Goal: Task Accomplishment & Management: Manage account settings

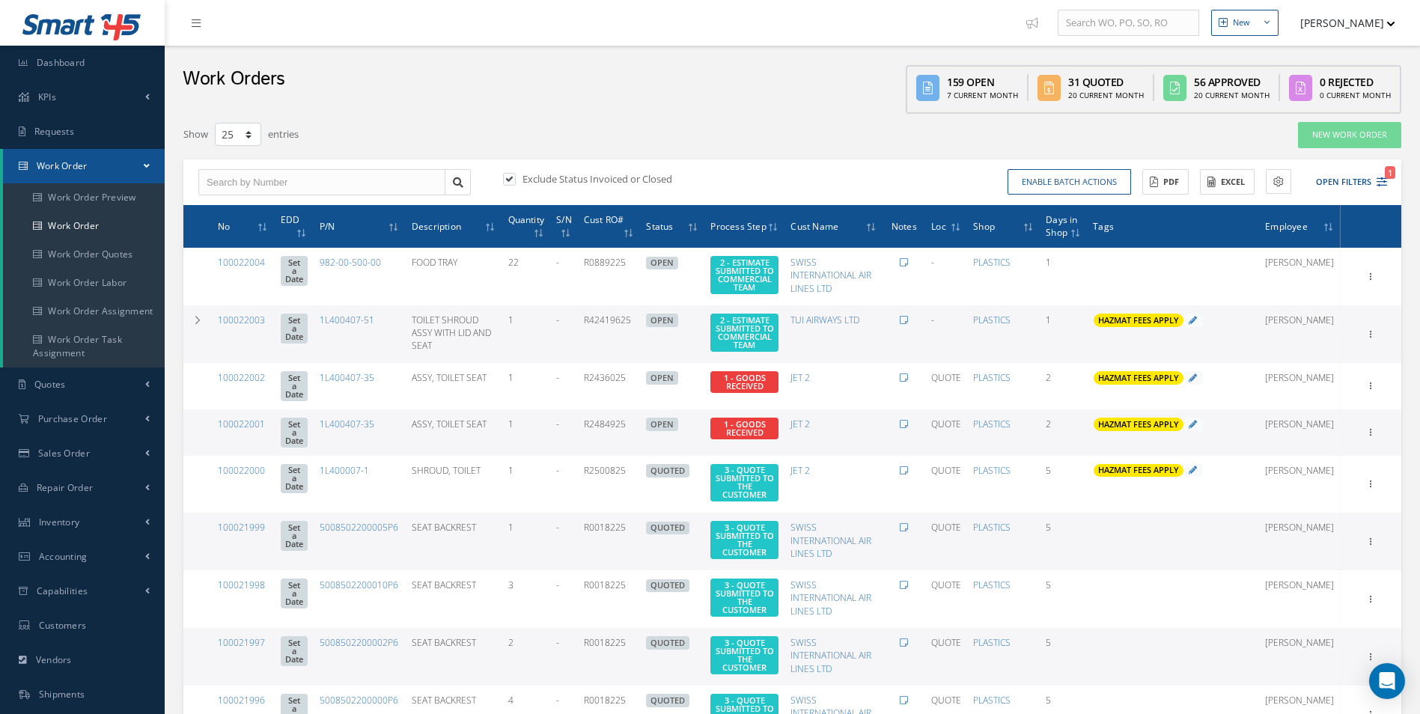
select select "25"
click at [1386, 176] on span "1" at bounding box center [1390, 172] width 10 height 13
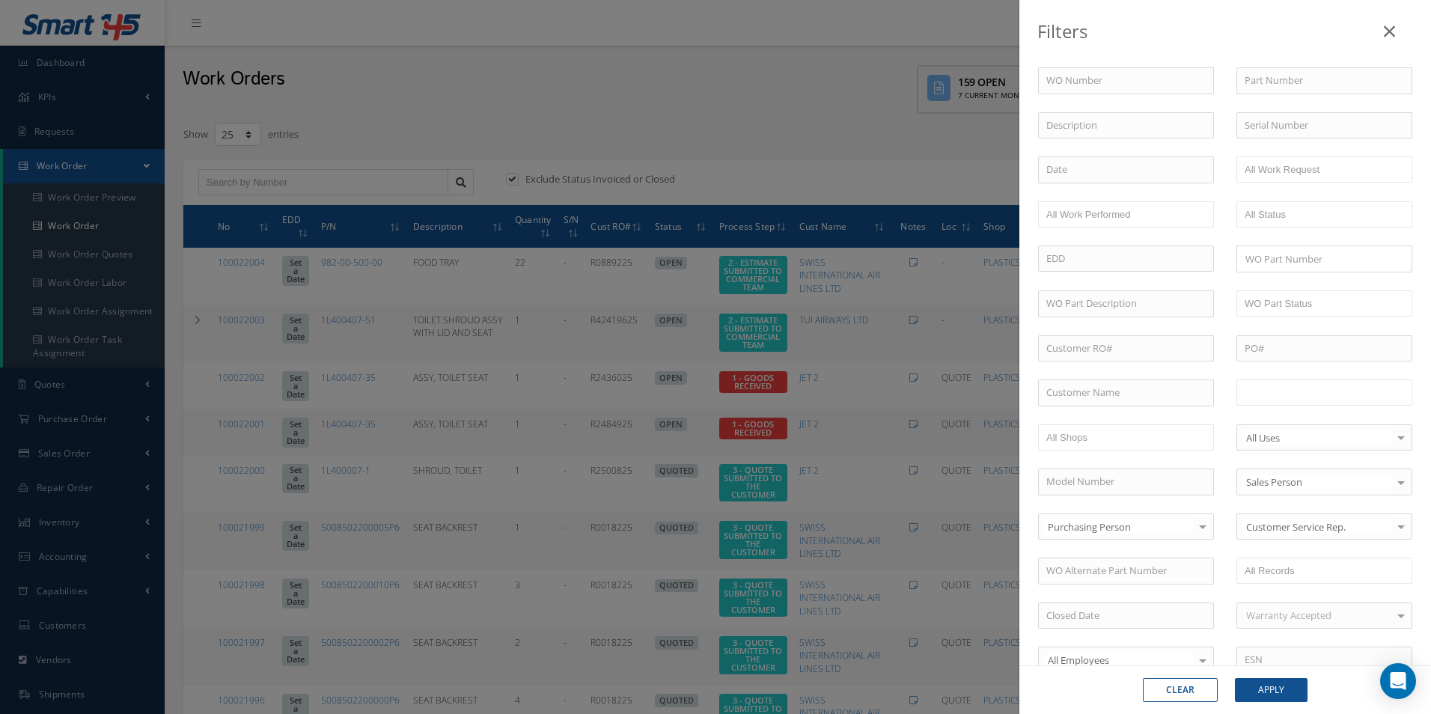
click at [1318, 402] on input "text" at bounding box center [1292, 392] width 95 height 19
click at [1283, 676] on div "Clear Apply" at bounding box center [1226, 689] width 412 height 49
click at [1282, 683] on button "Apply" at bounding box center [1271, 690] width 73 height 24
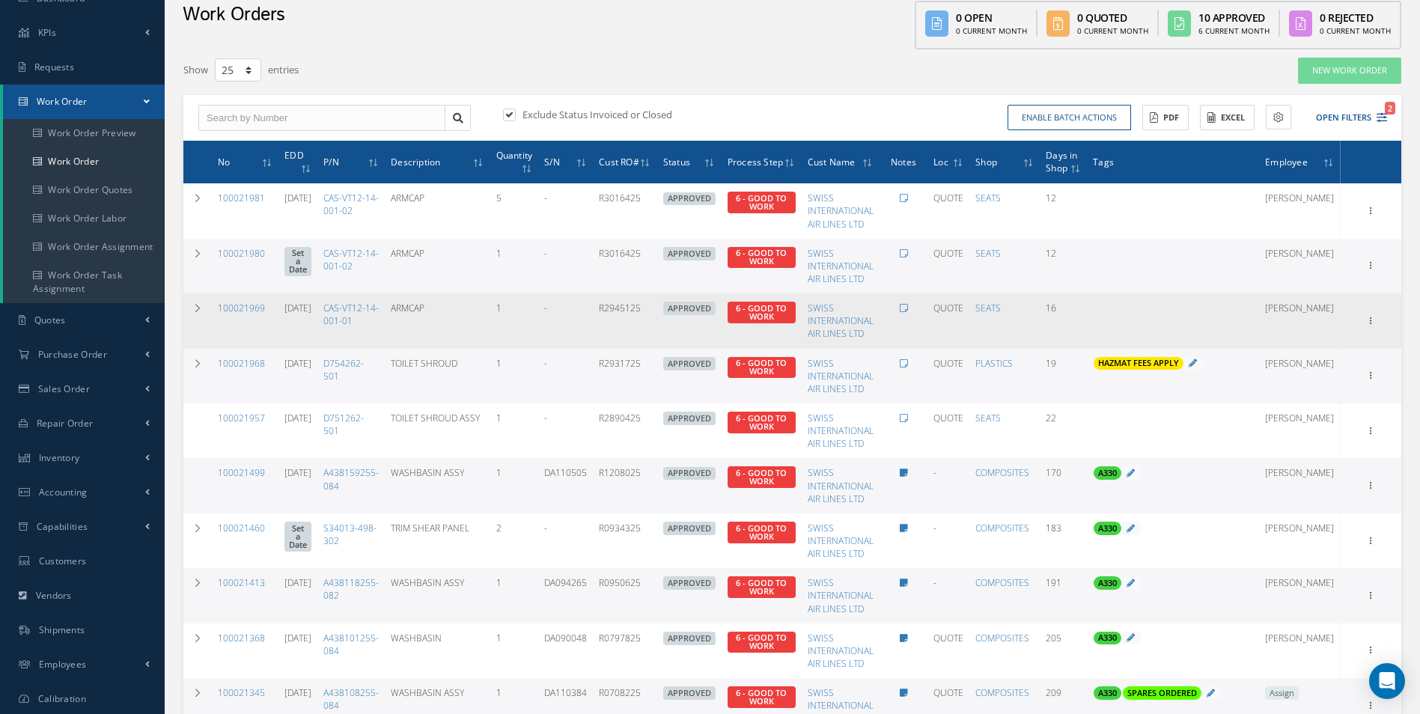
scroll to position [49, 0]
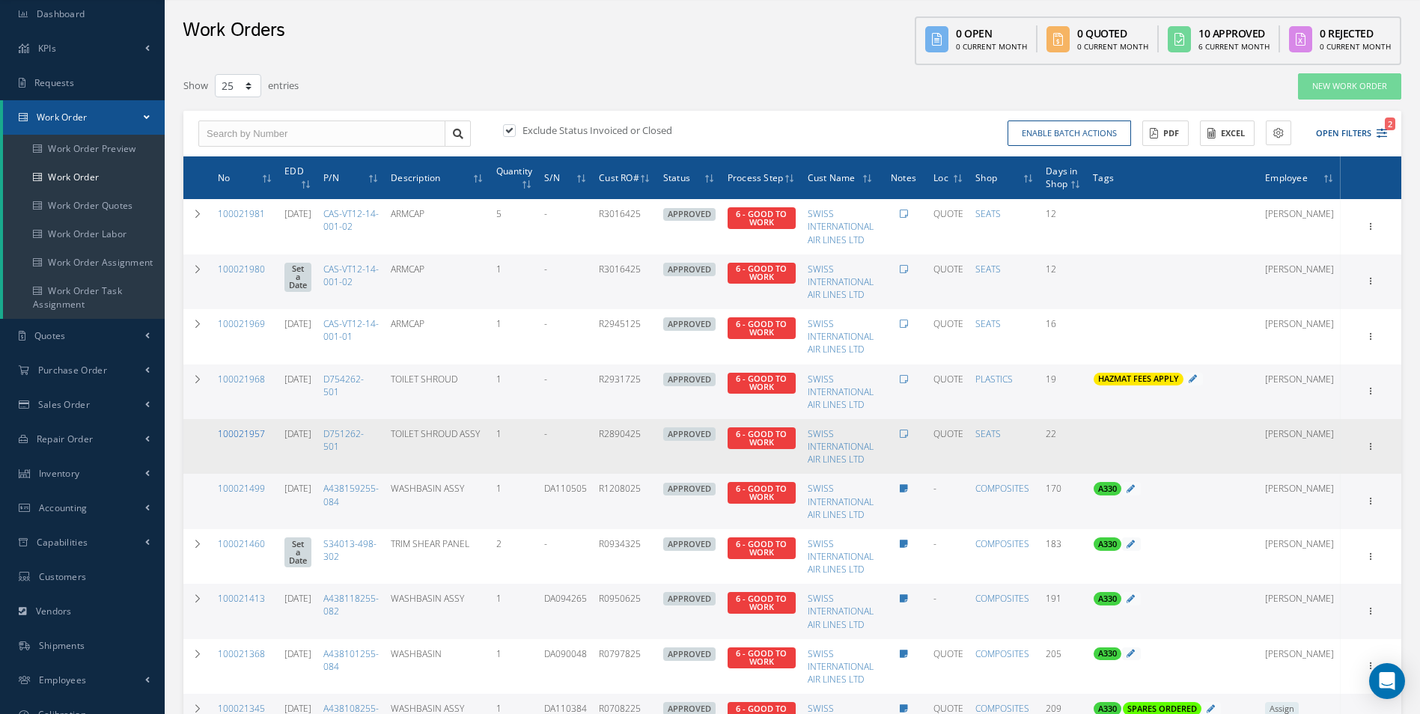
drag, startPoint x: 248, startPoint y: 432, endPoint x: 238, endPoint y: 433, distance: 9.8
click at [248, 432] on link "100021957" at bounding box center [241, 433] width 47 height 13
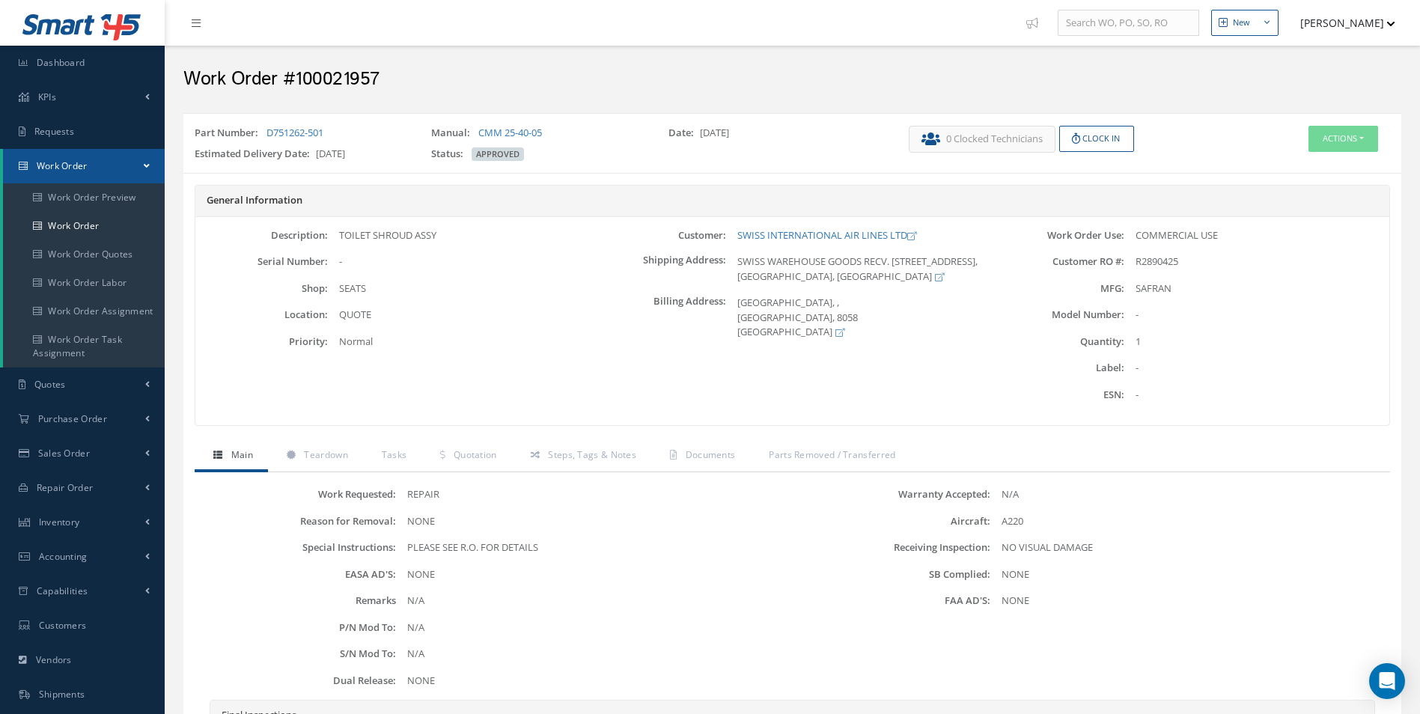
click at [353, 76] on h2 "Work Order #100021957" at bounding box center [792, 79] width 1218 height 22
copy h2 "100021957"
click at [1156, 261] on span "R2890425" at bounding box center [1157, 261] width 43 height 13
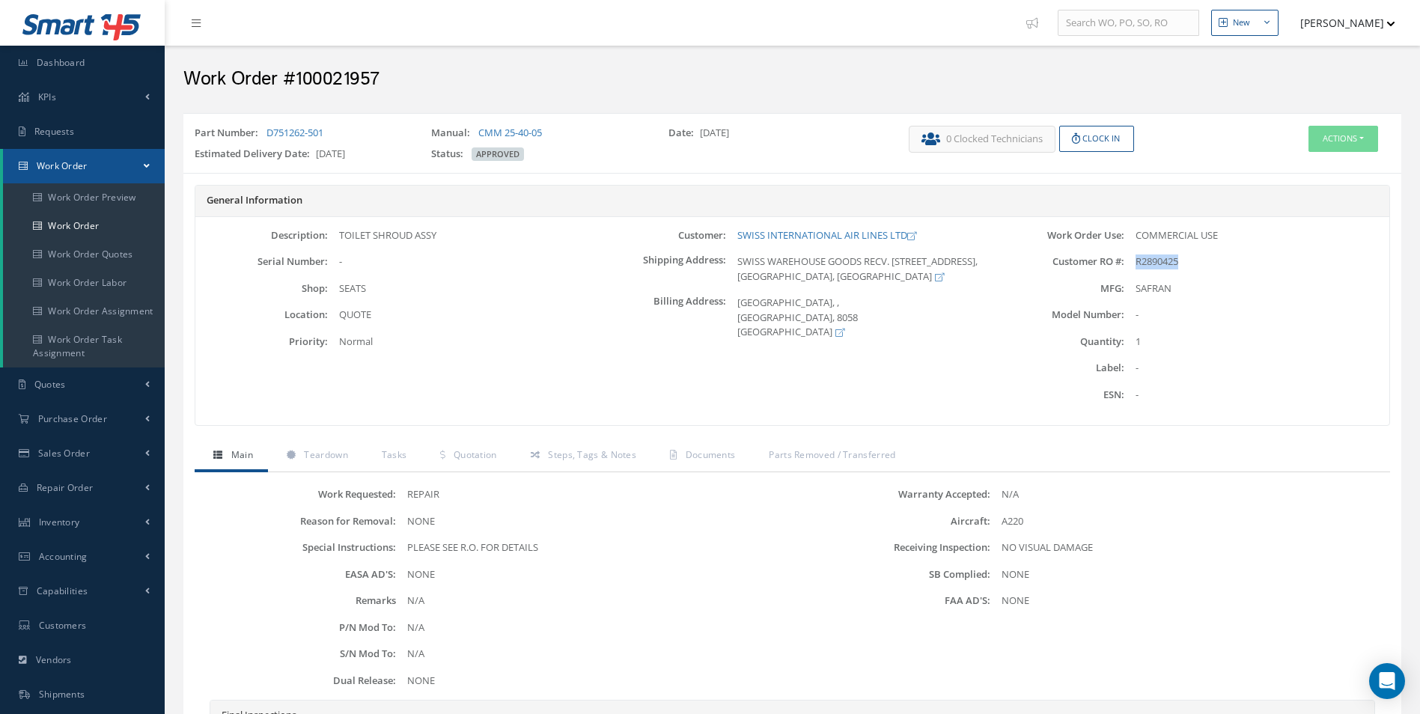
copy span "R2890425"
drag, startPoint x: 340, startPoint y: 132, endPoint x: 269, endPoint y: 133, distance: 71.1
click at [269, 133] on div "Part Number: D751262-501" at bounding box center [301, 136] width 237 height 21
copy link "D751262-501"
drag, startPoint x: 731, startPoint y: 236, endPoint x: 841, endPoint y: 234, distance: 110.8
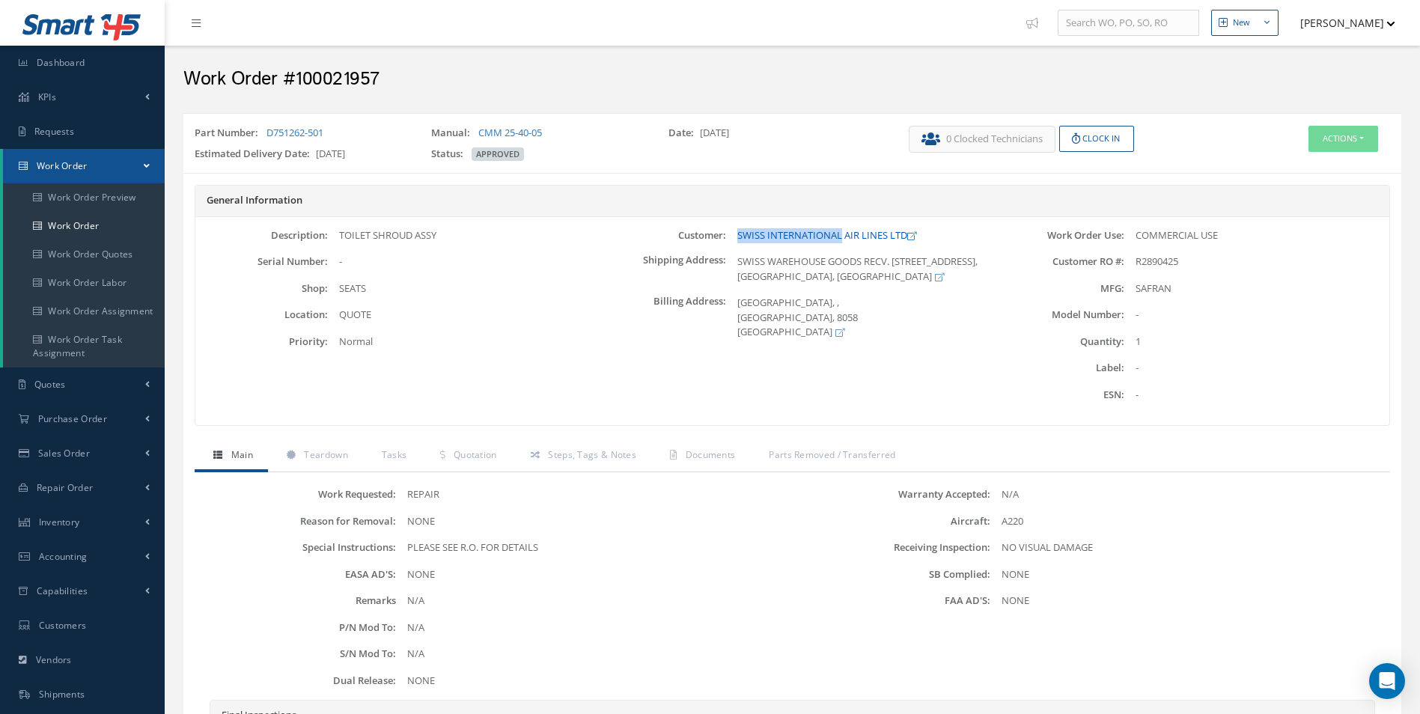
click at [841, 234] on div "SWISS INTERNATIONAL AIR LINES LTD" at bounding box center [858, 235] width 265 height 15
copy link "SWISS INTERNATIONAL"
drag, startPoint x: 471, startPoint y: 245, endPoint x: 337, endPoint y: 228, distance: 135.1
click at [337, 228] on div "Description: TOILET SHROUD ASSY Serial Number: - Shop: SEATS Location: Priority:" at bounding box center [394, 321] width 398 height 186
click at [336, 228] on div "TOILET SHROUD ASSY" at bounding box center [460, 235] width 265 height 15
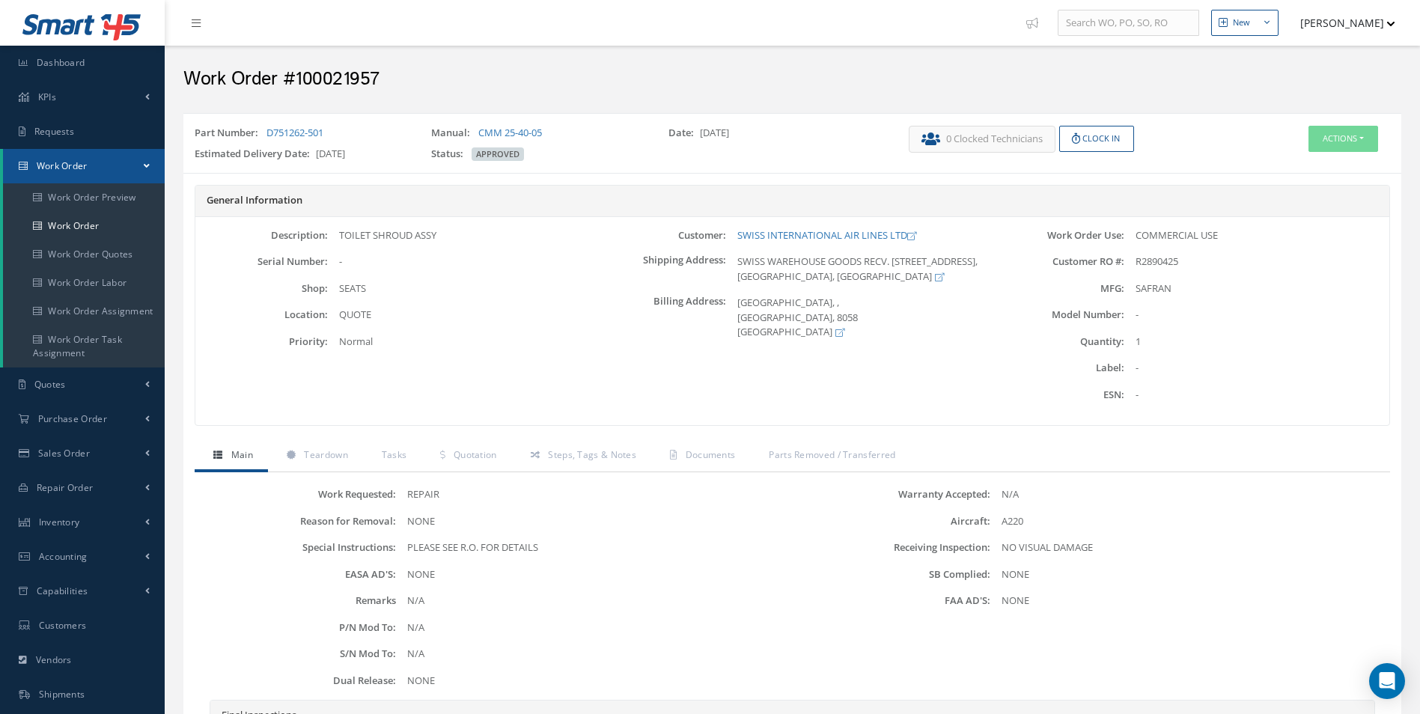
drag, startPoint x: 336, startPoint y: 234, endPoint x: 441, endPoint y: 234, distance: 104.8
click at [441, 234] on div "TOILET SHROUD ASSY" at bounding box center [460, 235] width 265 height 15
copy div "TOILET SHROUD ASSY"
drag, startPoint x: 593, startPoint y: 132, endPoint x: 481, endPoint y: 122, distance: 112.7
click at [481, 122] on div "Part Number: D751262-501 Manual: CMM 25-40-05 Date: 09/23/2025 Estimated Delive…" at bounding box center [792, 143] width 1218 height 47
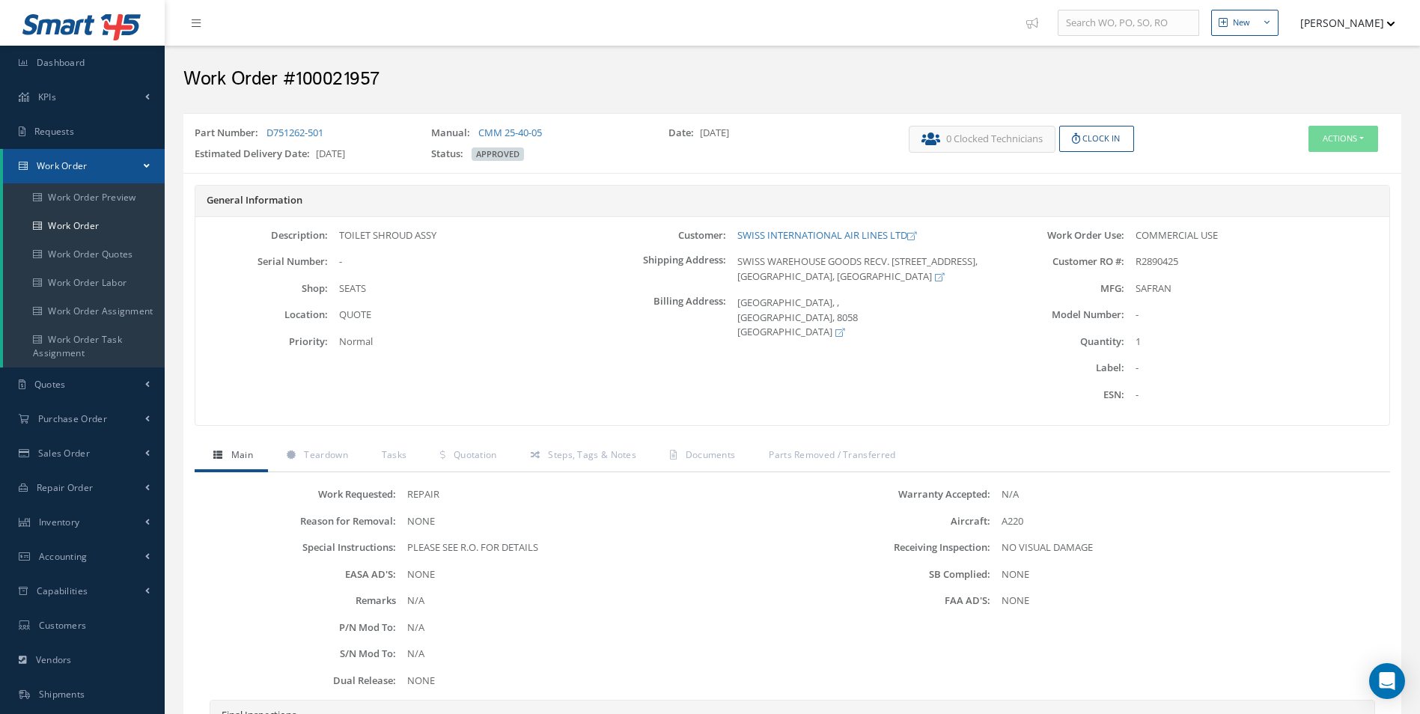
copy link "CMM 25-40-05"
click at [1334, 144] on button "Actions" at bounding box center [1343, 139] width 70 height 26
click at [1297, 161] on link "Edit" at bounding box center [1321, 167] width 120 height 20
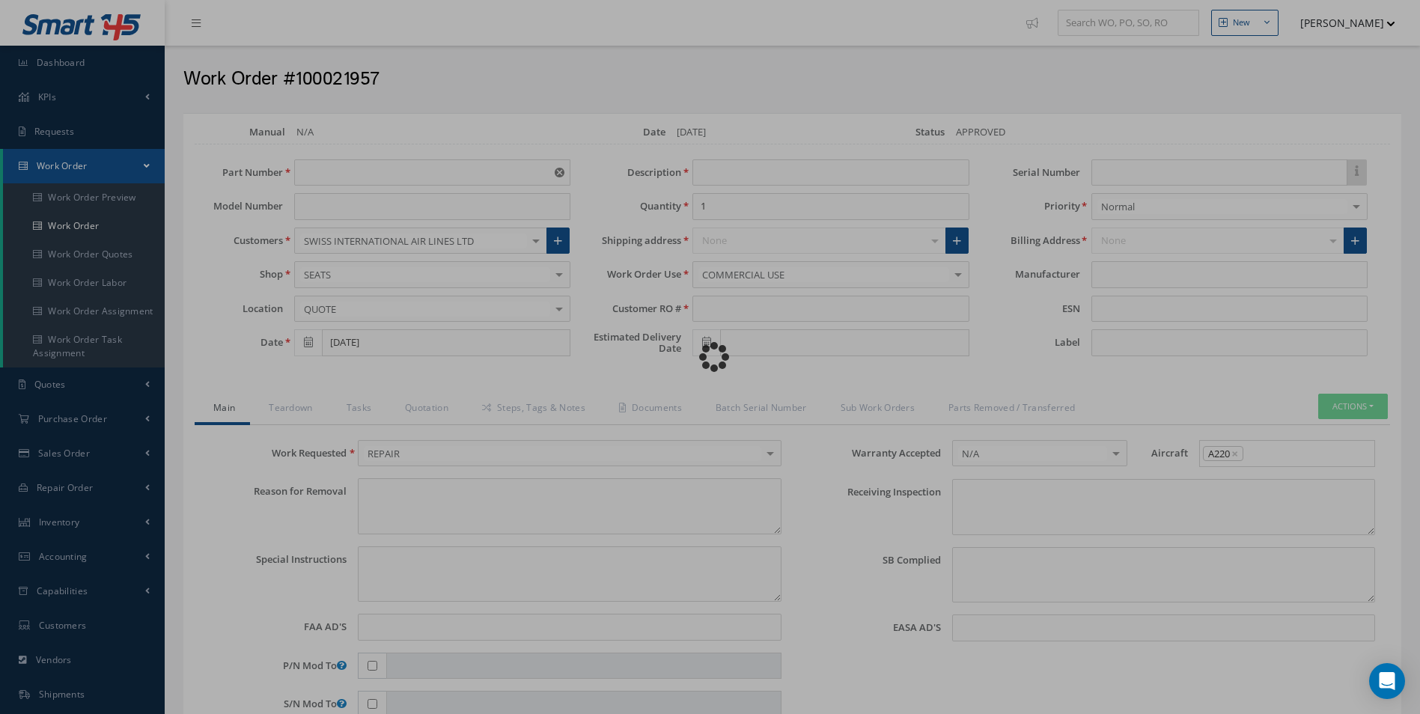
type input "D751262-501"
type input "[DATE]"
type input "TOILET SHROUD ASSY"
type input "R2890425"
type input "[DATE]"
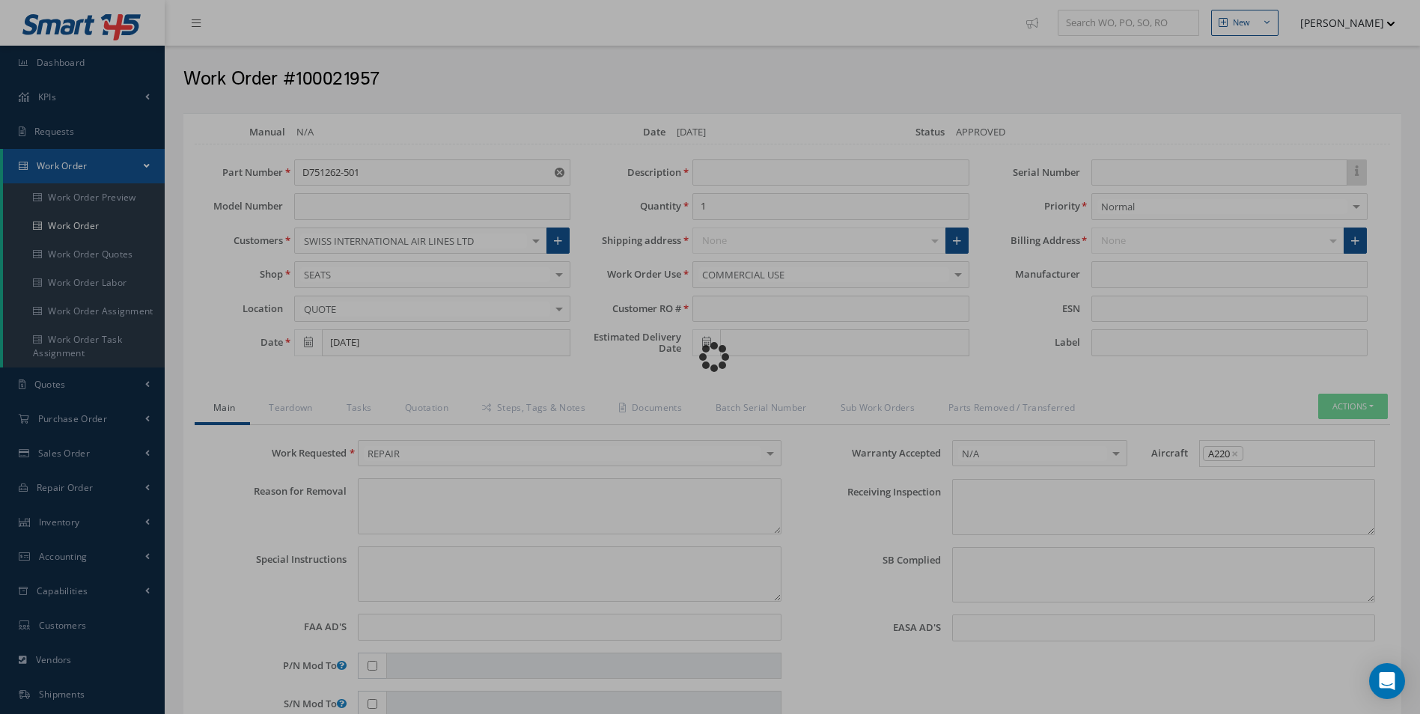
type textarea "NONE"
type textarea "PLEASE SEE R.O. FOR DETAILS"
type input "NONE"
type textarea "NO VISUAL DAMAGE"
type textarea "NONE"
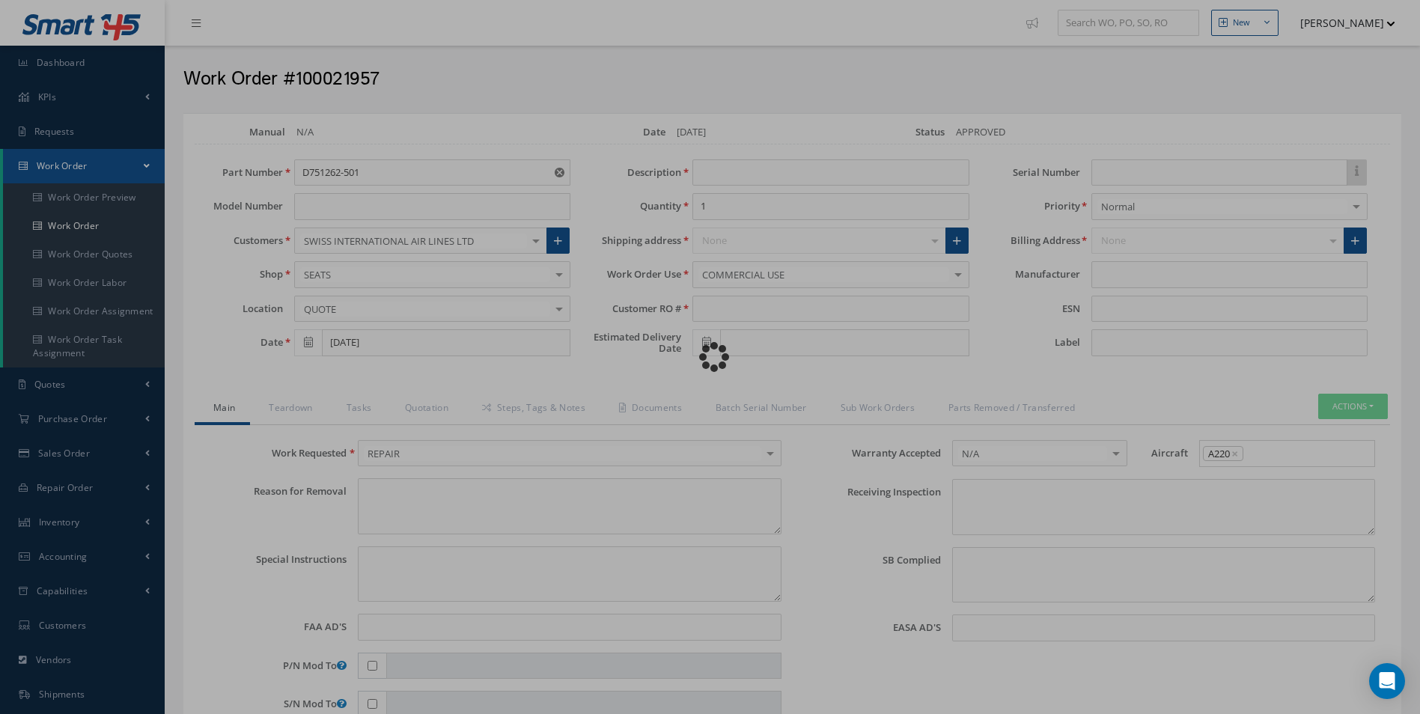
type input "NONE"
type input "SAFRAN"
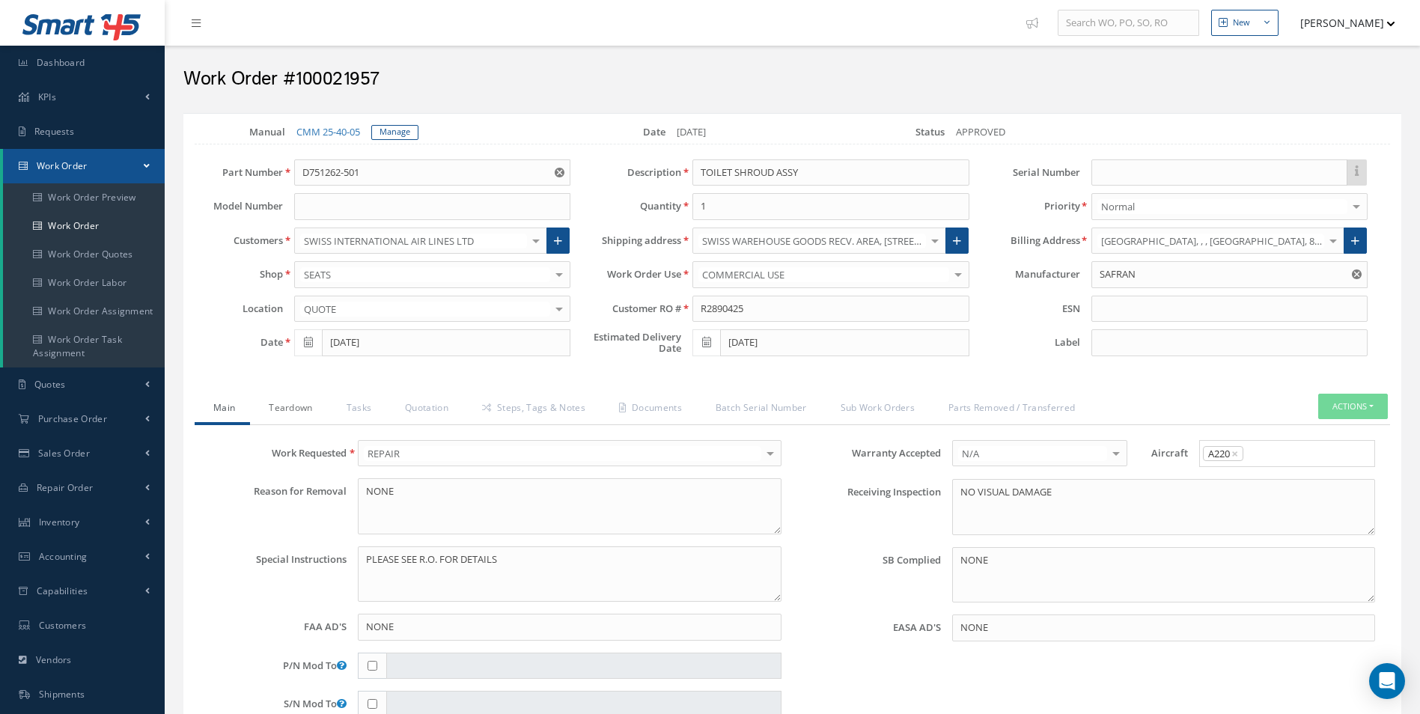
click at [295, 412] on link "Teardown" at bounding box center [288, 409] width 77 height 31
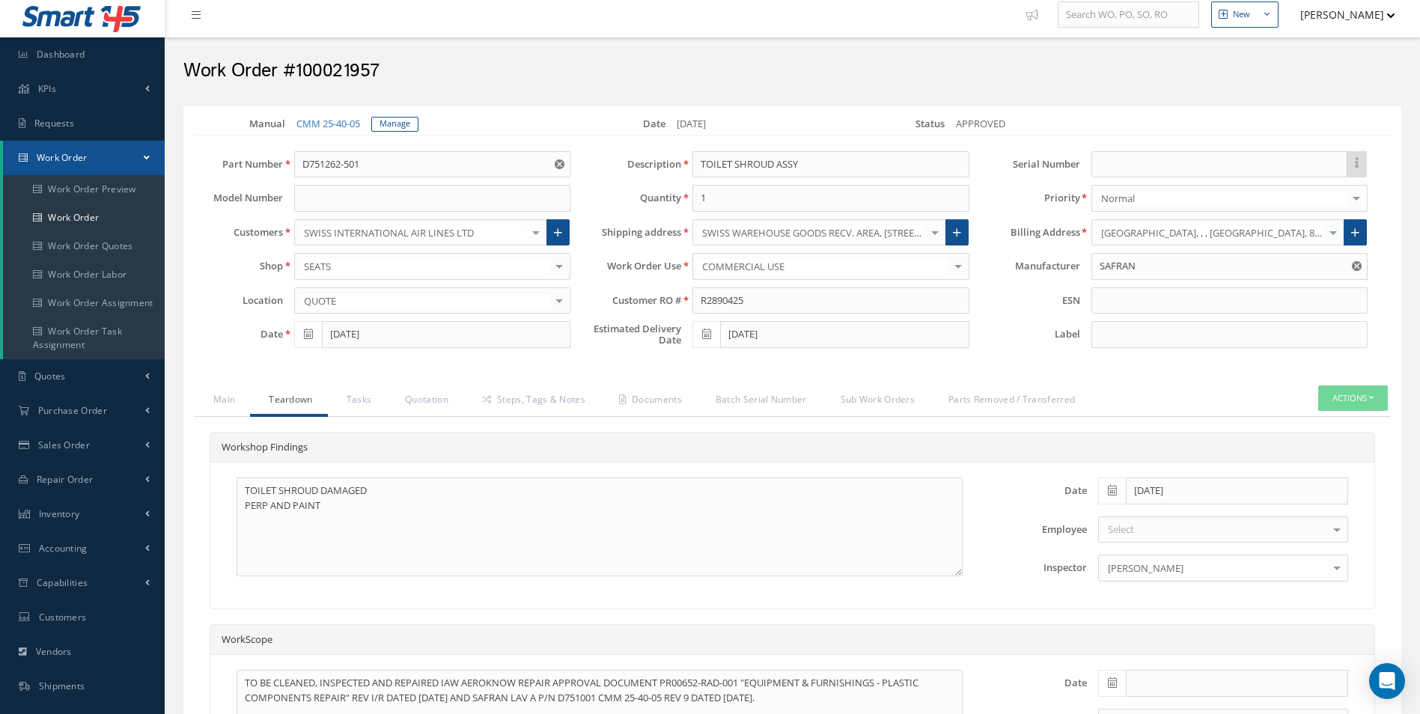
scroll to position [6, 0]
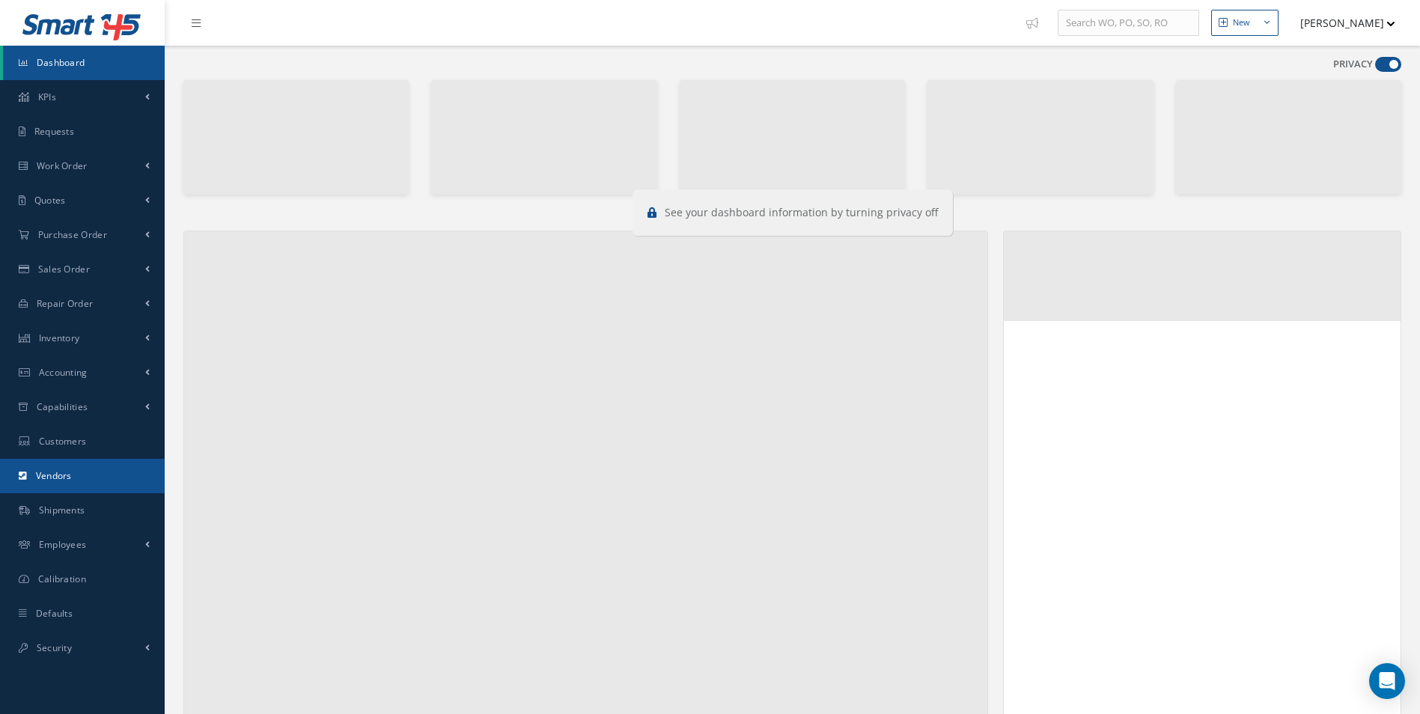
click at [58, 477] on span "Vendors" at bounding box center [54, 475] width 36 height 13
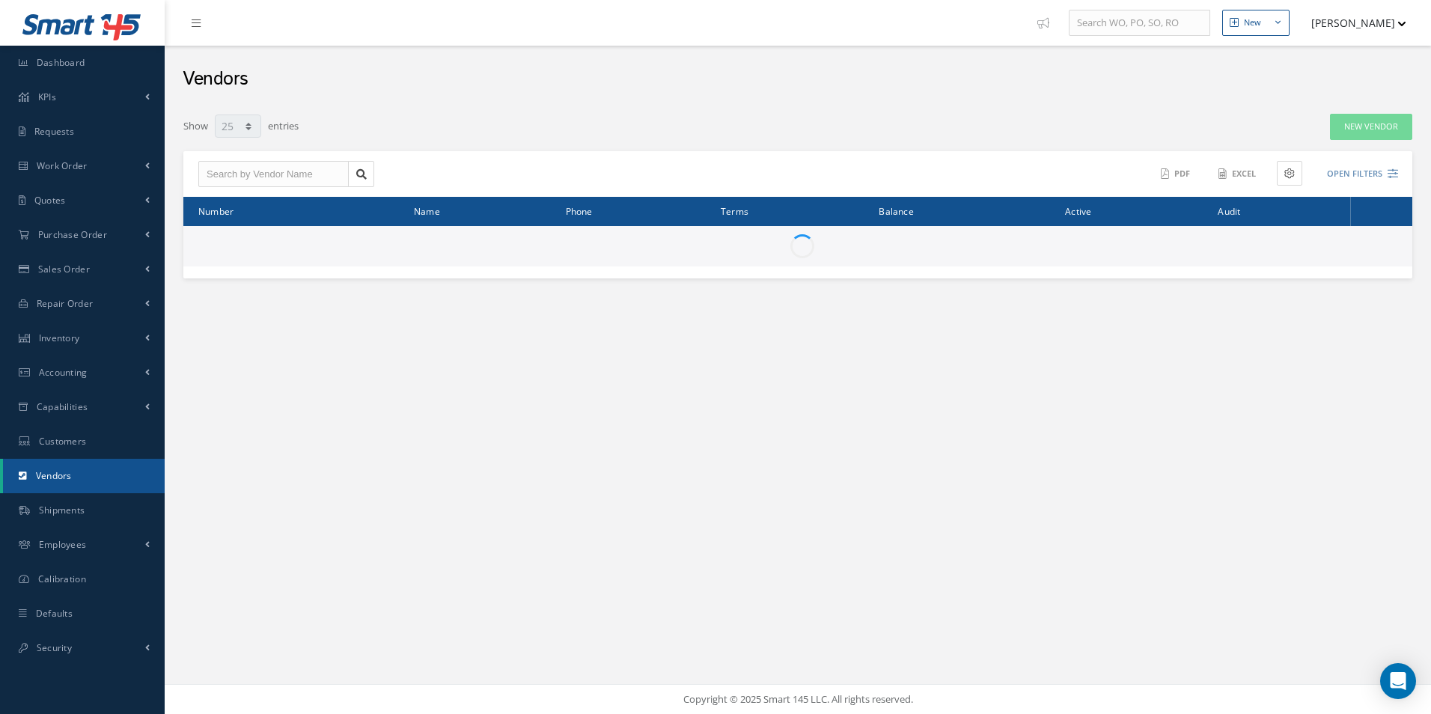
select select "25"
click at [75, 437] on span "Customers" at bounding box center [63, 441] width 48 height 13
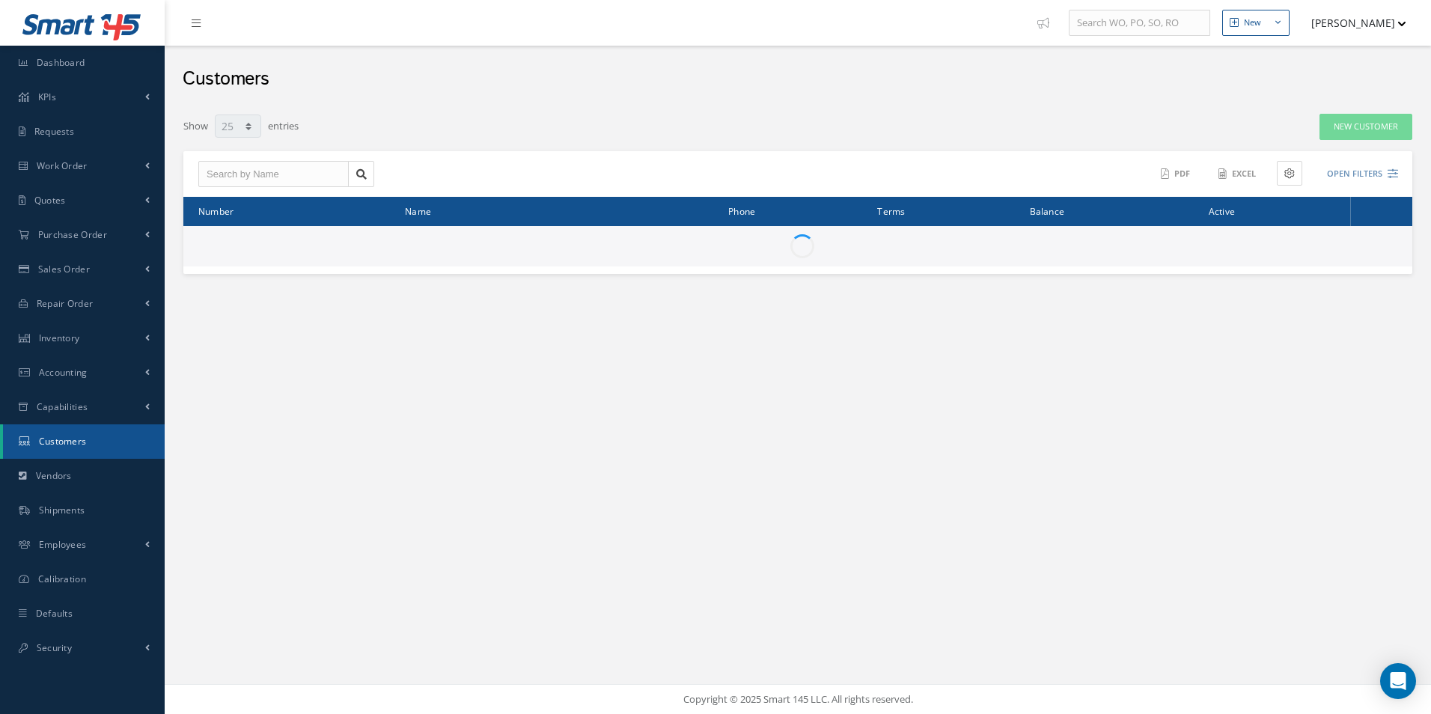
select select "25"
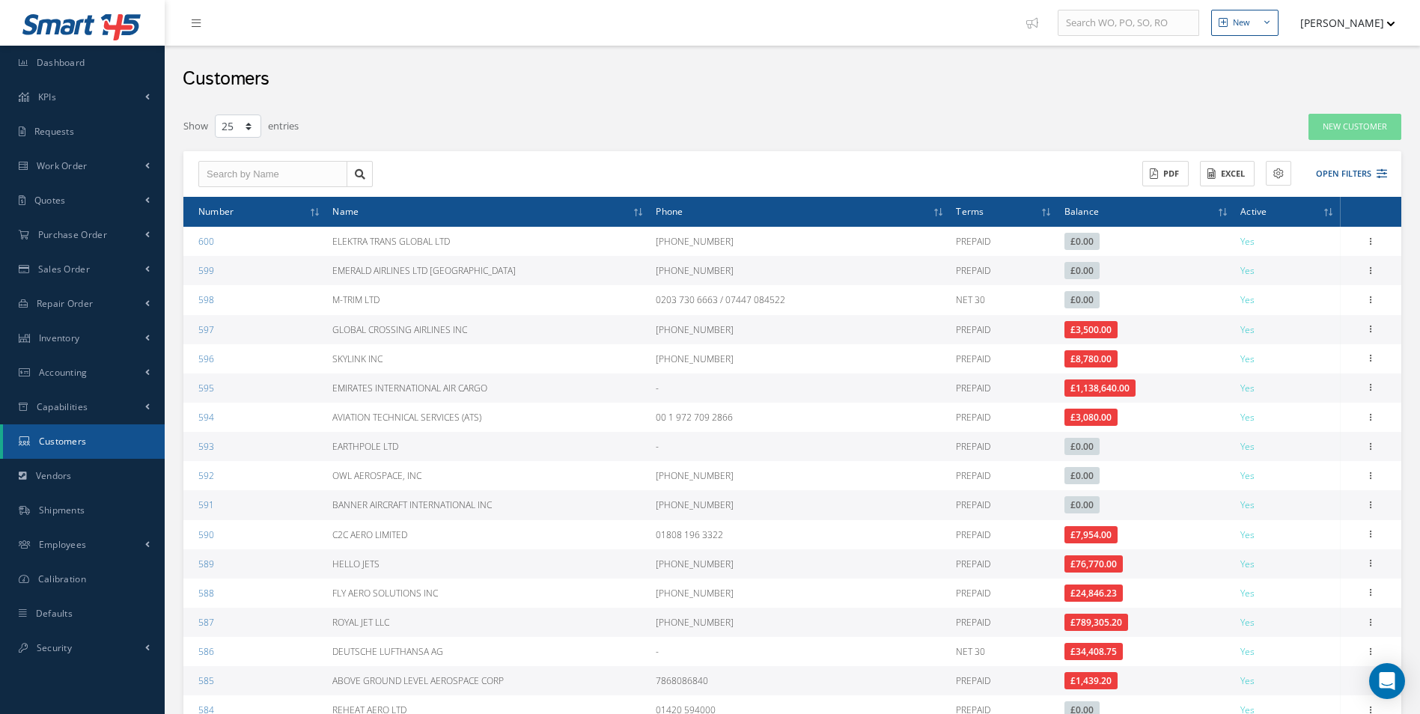
click at [79, 441] on span "Customers" at bounding box center [63, 441] width 48 height 13
click at [76, 403] on span "Capabilities" at bounding box center [63, 406] width 52 height 13
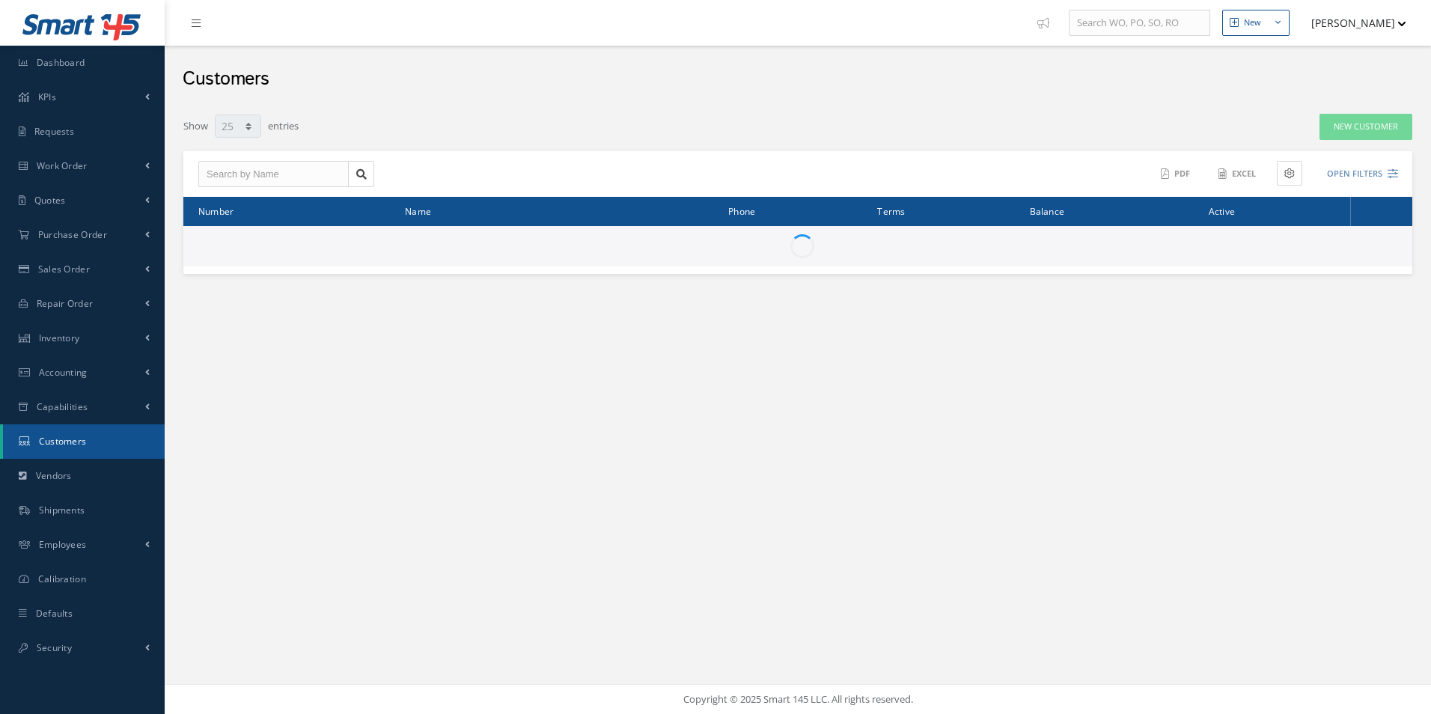
select select "25"
click at [94, 413] on link "Capabilities" at bounding box center [82, 407] width 165 height 34
select select "25"
click at [59, 405] on span "Capabilities" at bounding box center [63, 406] width 52 height 13
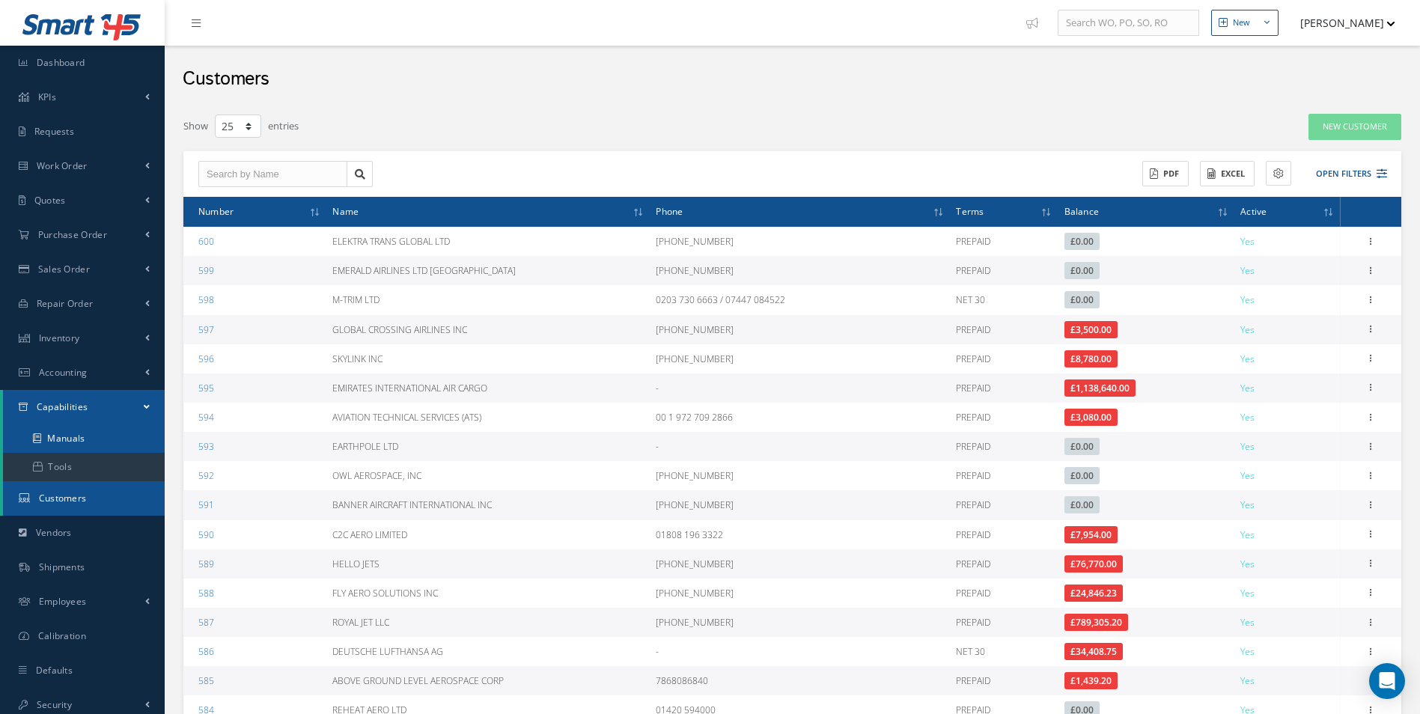
click at [70, 442] on link "Manuals" at bounding box center [84, 438] width 162 height 28
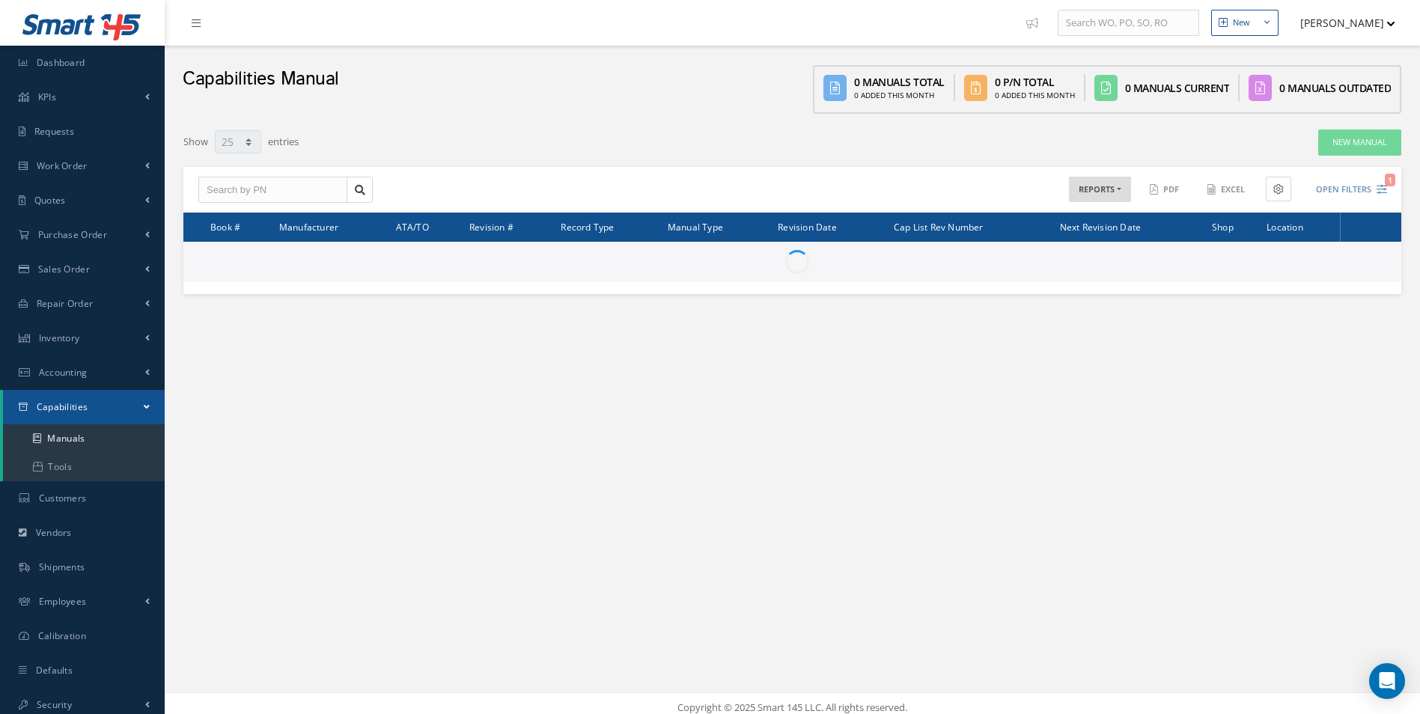
select select "25"
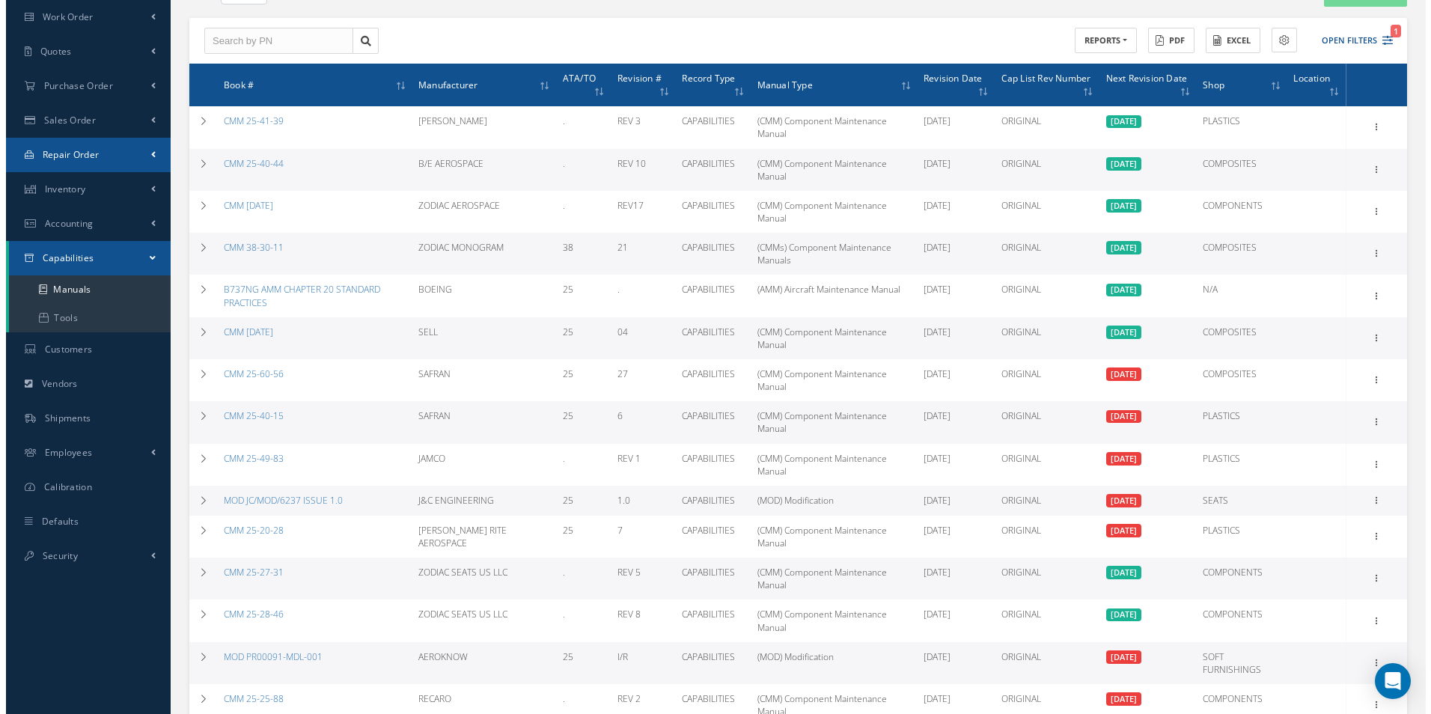
scroll to position [75, 0]
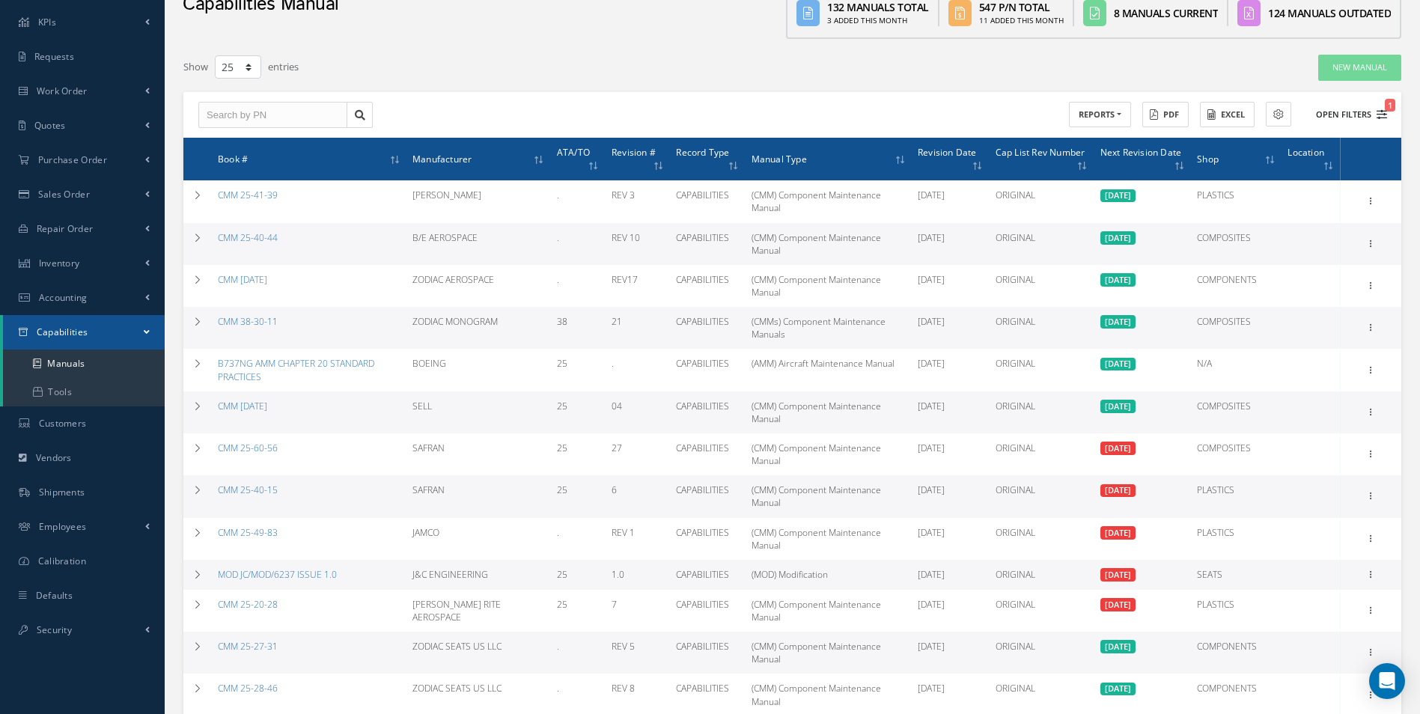
click at [1380, 117] on icon "1" at bounding box center [1382, 114] width 10 height 10
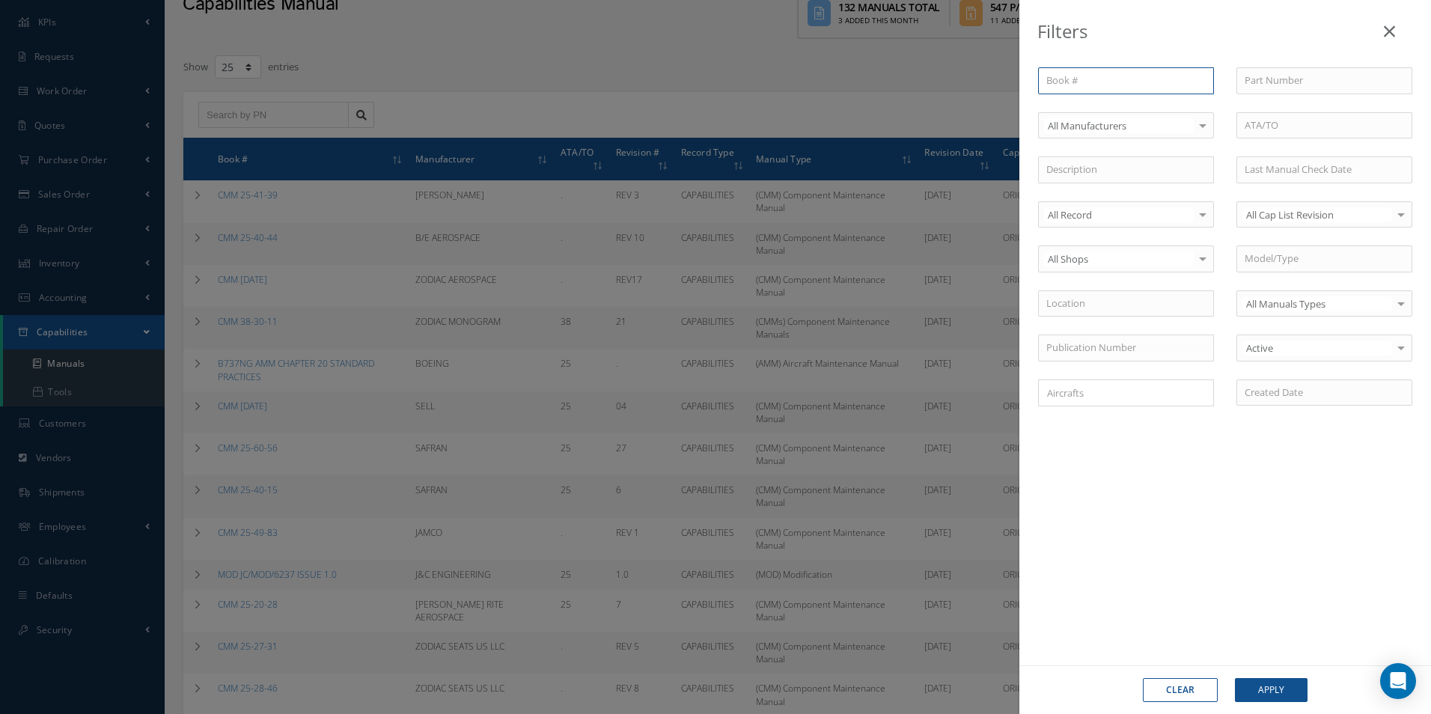
click at [1113, 89] on input "text" at bounding box center [1126, 80] width 176 height 27
paste input "PR00652-RAD-001"
type input "PR00652-RAD-001"
click at [1273, 686] on button "Apply" at bounding box center [1271, 690] width 73 height 24
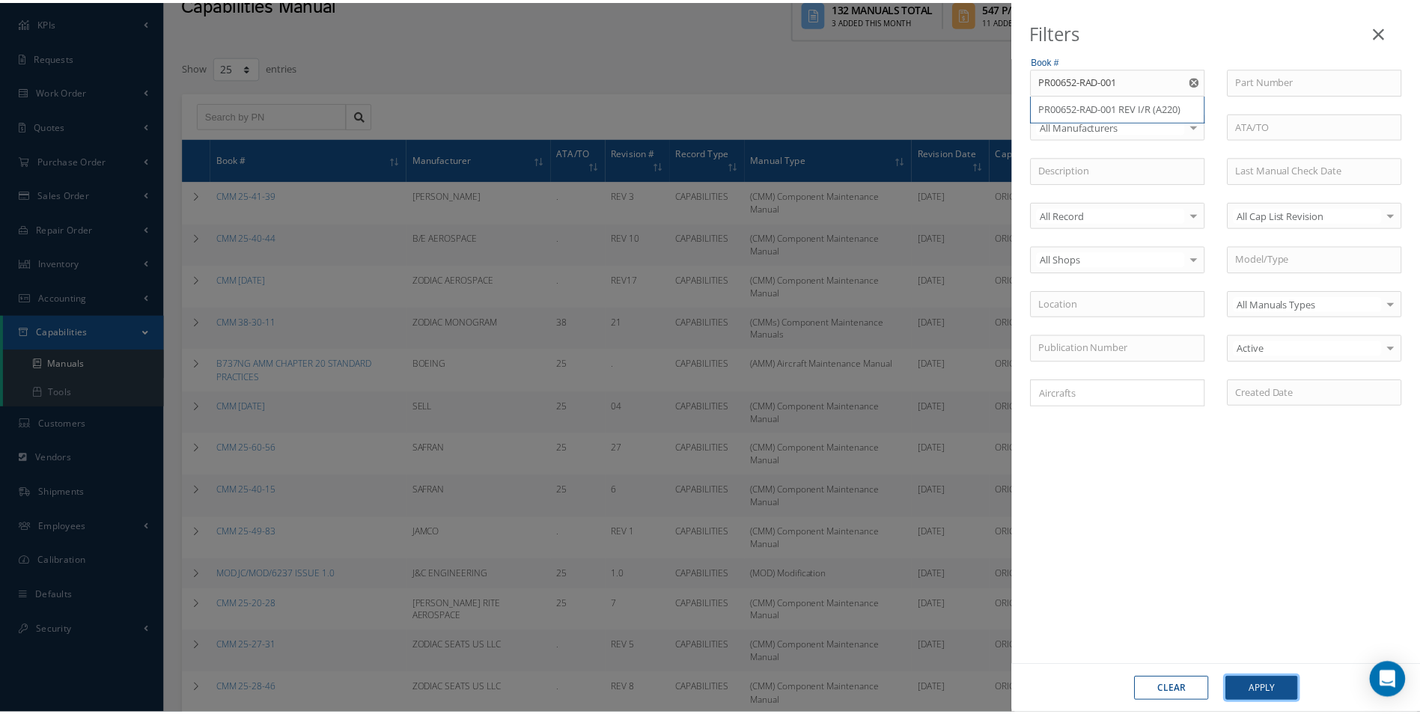
scroll to position [8, 0]
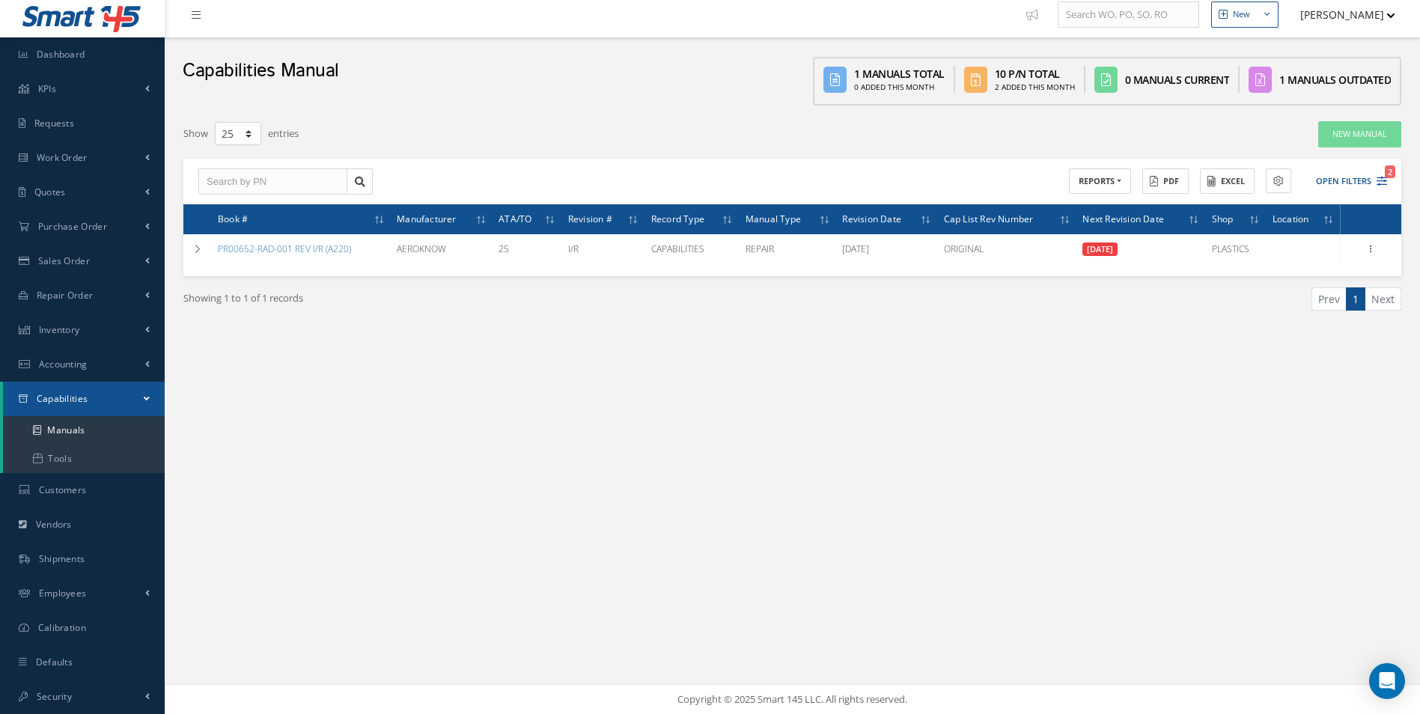
click at [692, 465] on div "New New Work Order New Purchase Order New Customer Quote New Sales Order New Re…" at bounding box center [792, 353] width 1255 height 722
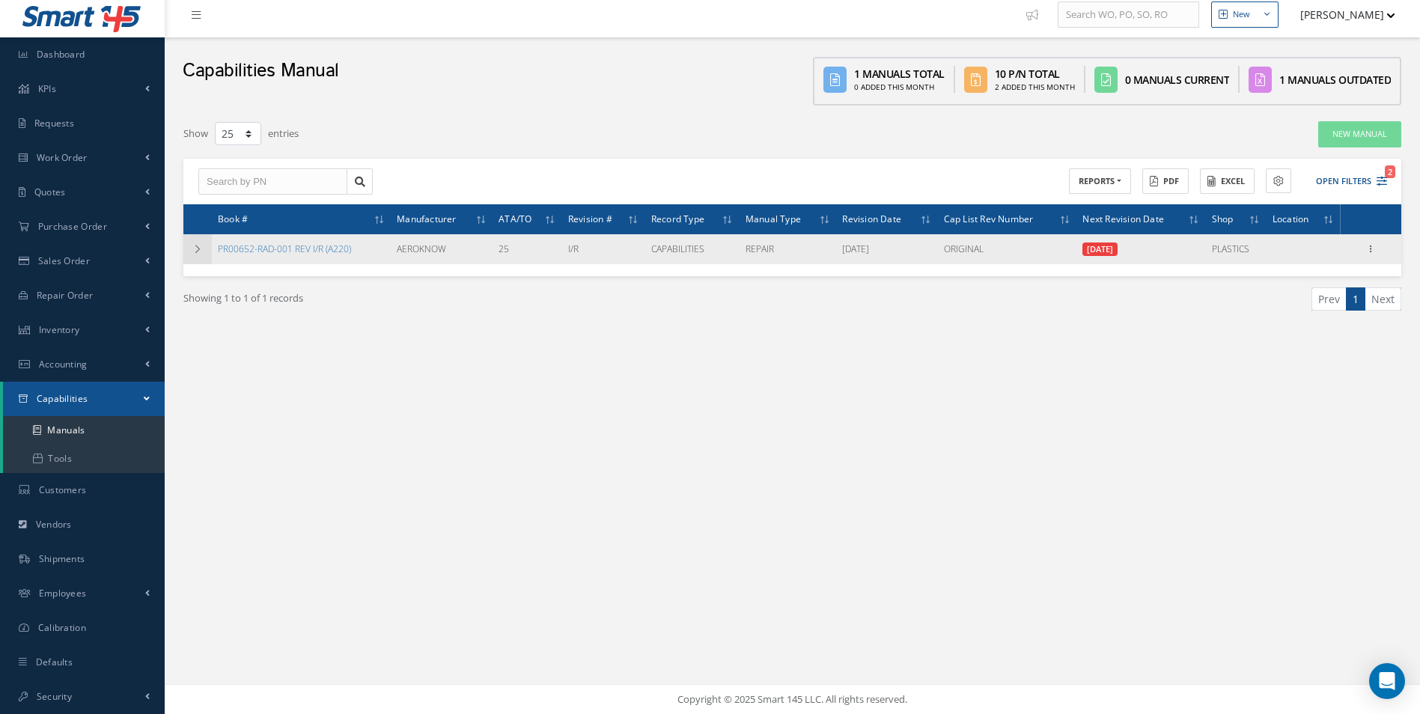
drag, startPoint x: 199, startPoint y: 254, endPoint x: 208, endPoint y: 252, distance: 9.3
click at [199, 254] on icon at bounding box center [197, 249] width 10 height 9
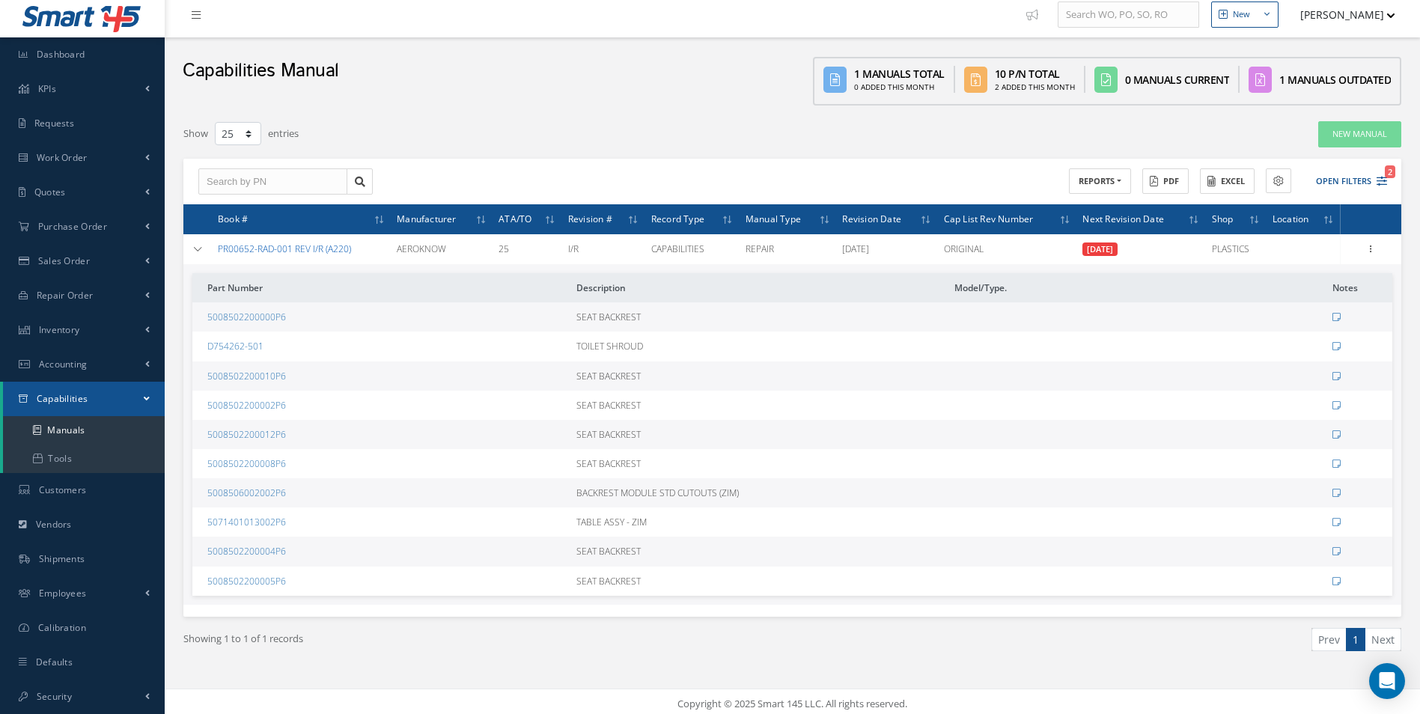
click at [252, 249] on link "PR00652-RAD-001 REV I/R (A220)" at bounding box center [284, 249] width 133 height 13
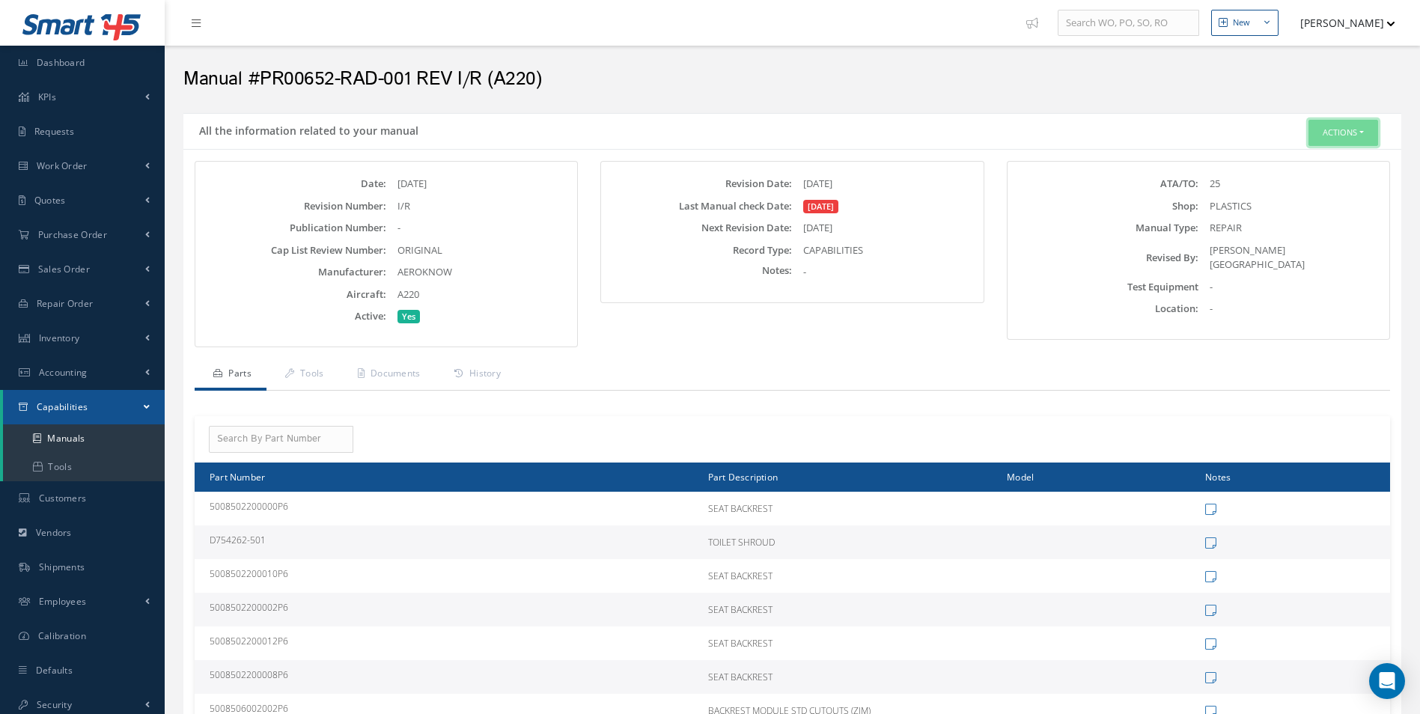
click at [1352, 125] on button "Actions" at bounding box center [1343, 133] width 70 height 26
click at [1288, 161] on link "Edit" at bounding box center [1321, 161] width 120 height 20
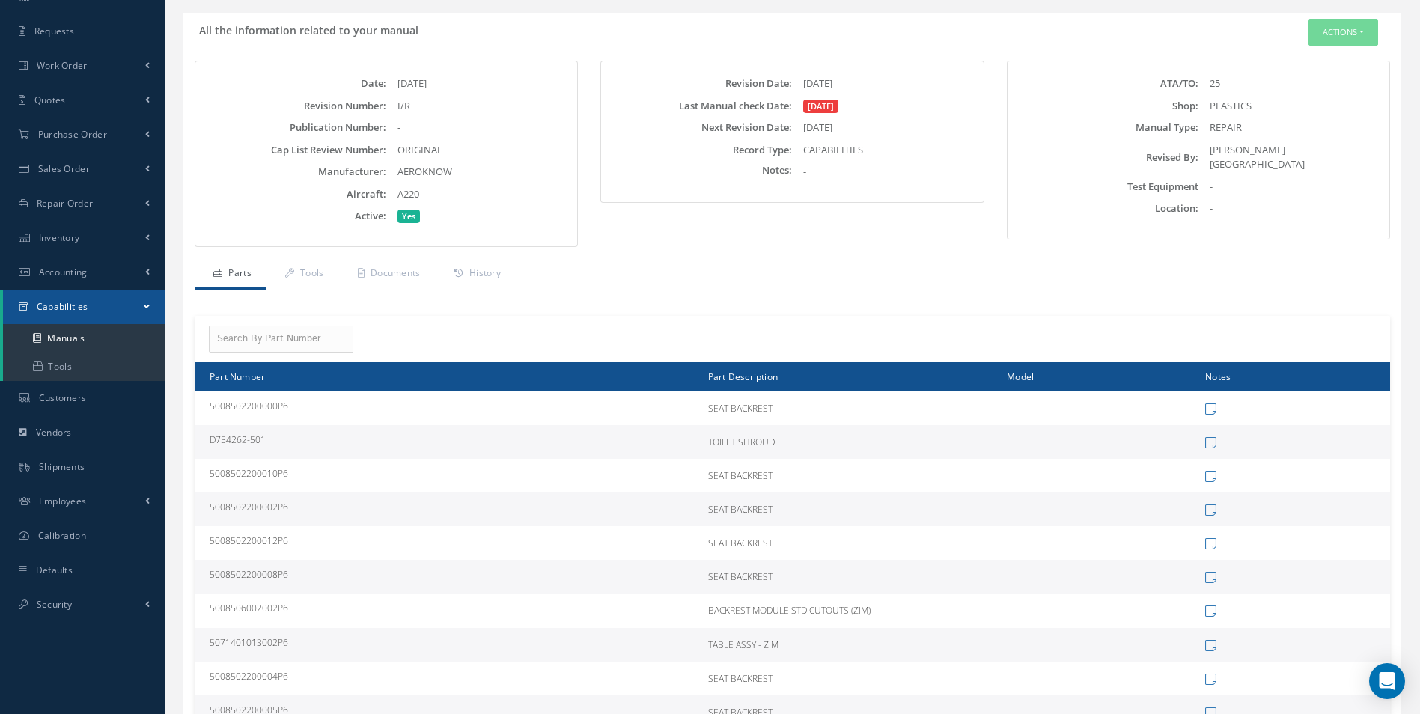
scroll to position [244, 0]
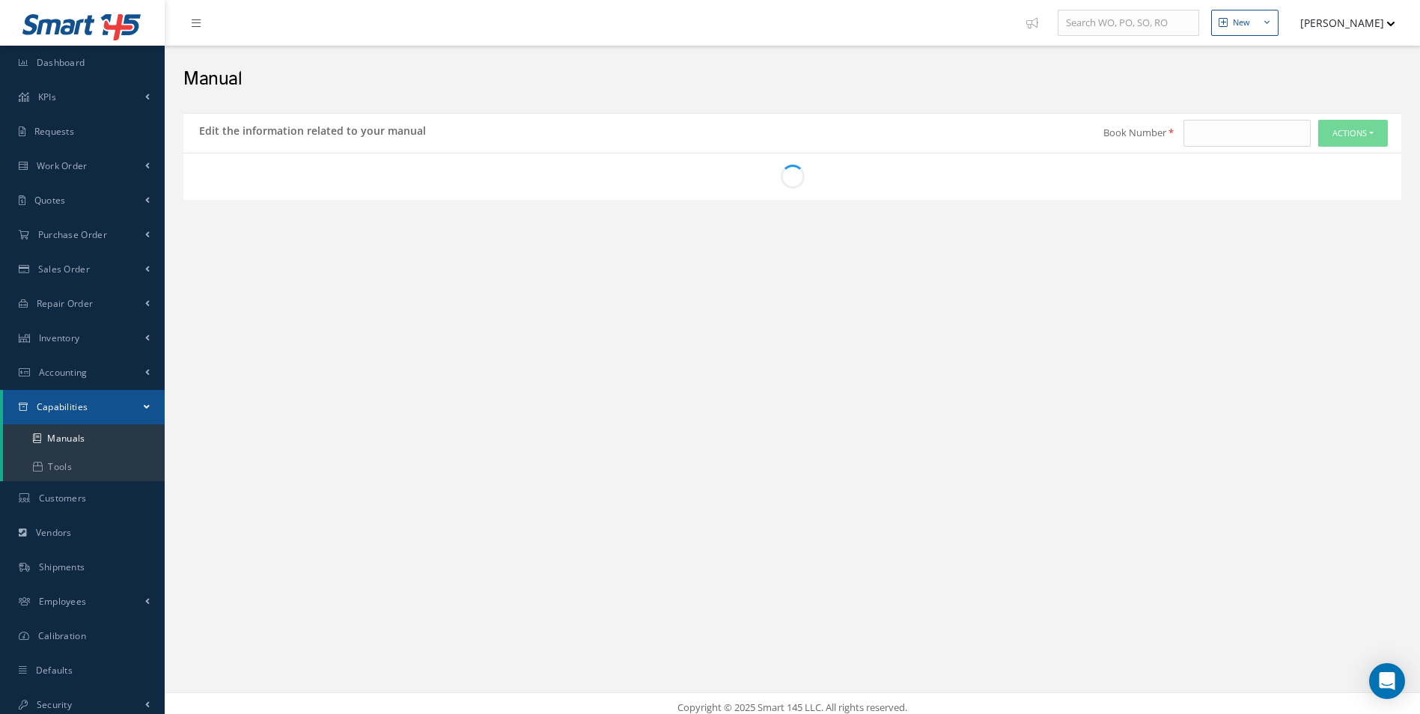
type input "PR00652-RAD-001 REV I/R (A220)"
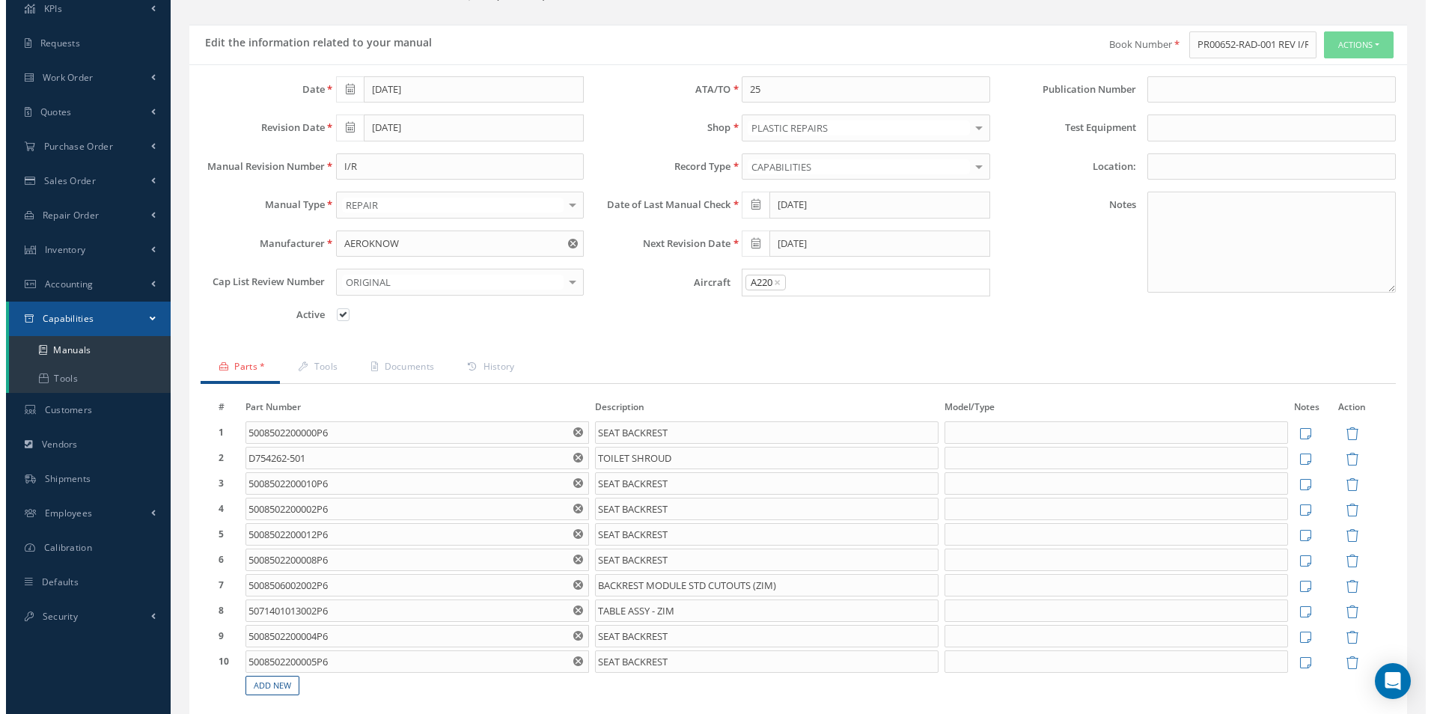
scroll to position [228, 0]
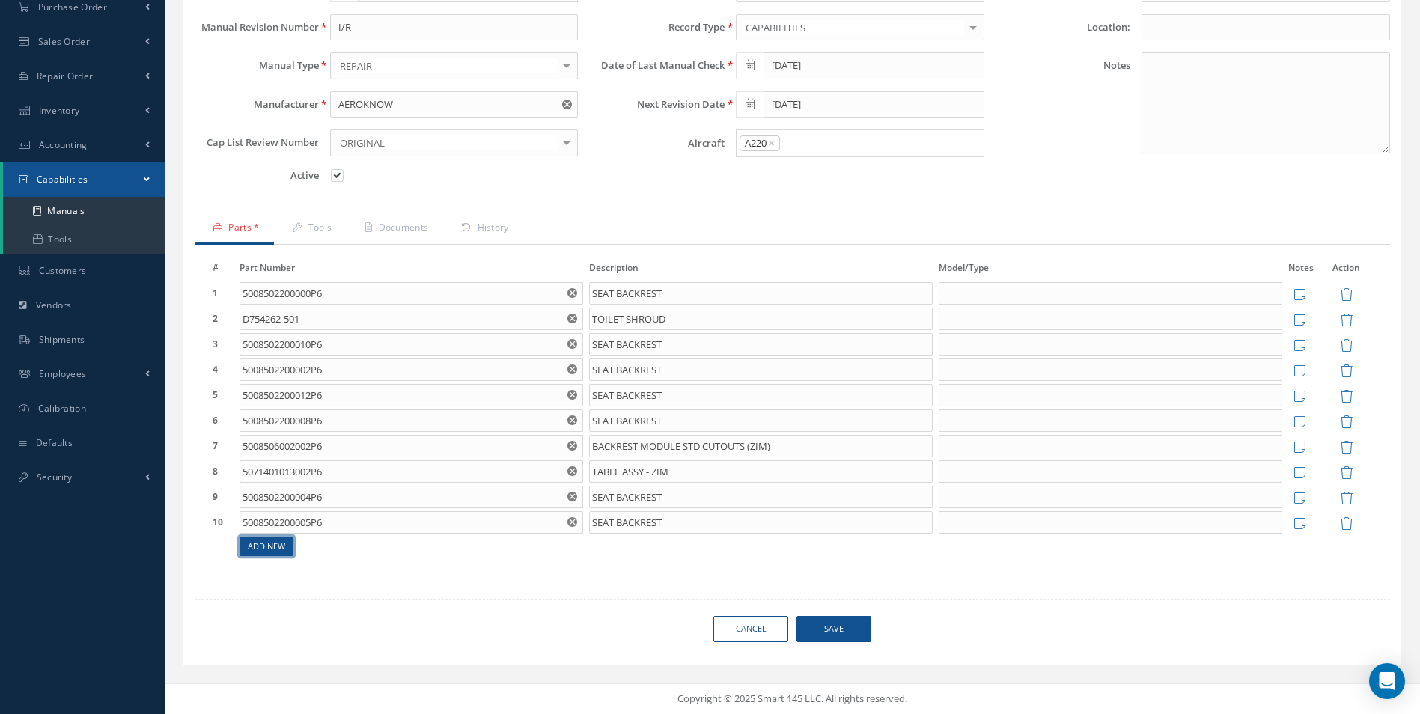
click at [287, 542] on link "Add New" at bounding box center [267, 547] width 54 height 20
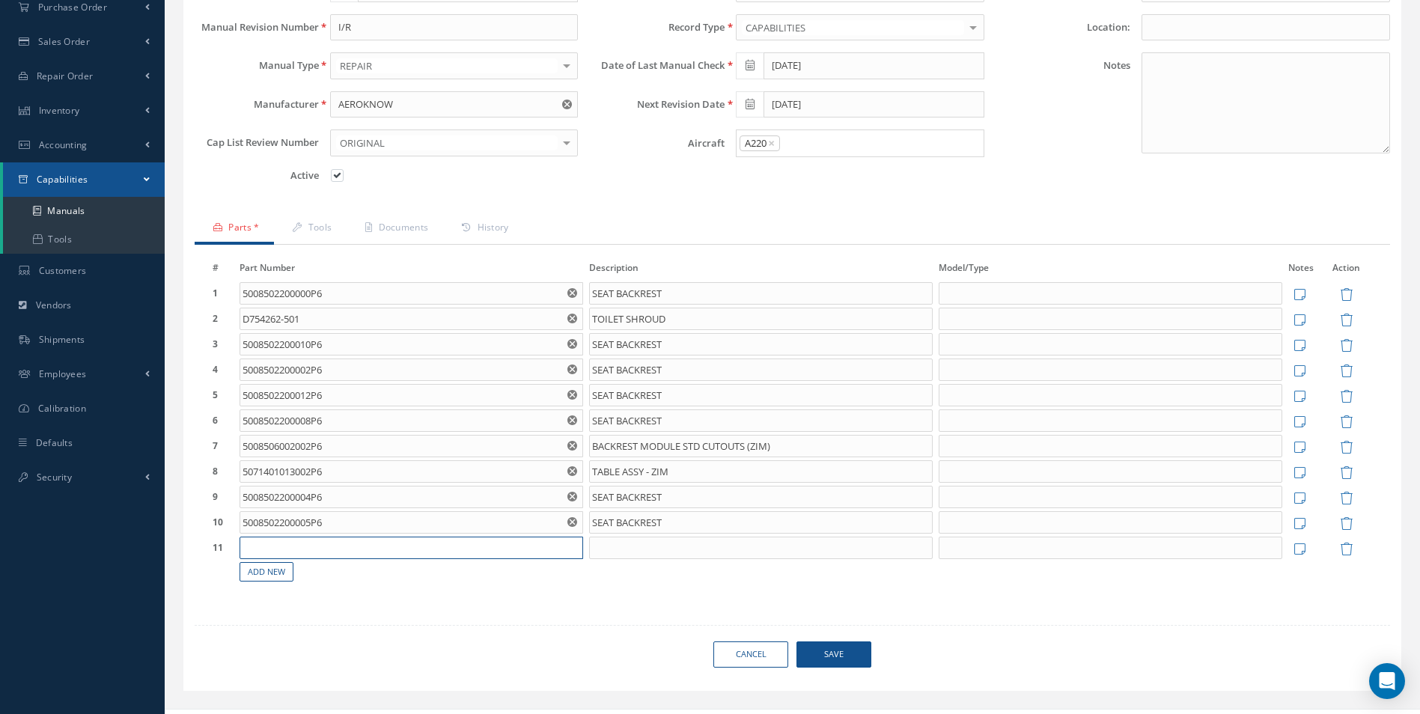
click at [284, 546] on input "text" at bounding box center [412, 548] width 344 height 22
paste input "D751262-501"
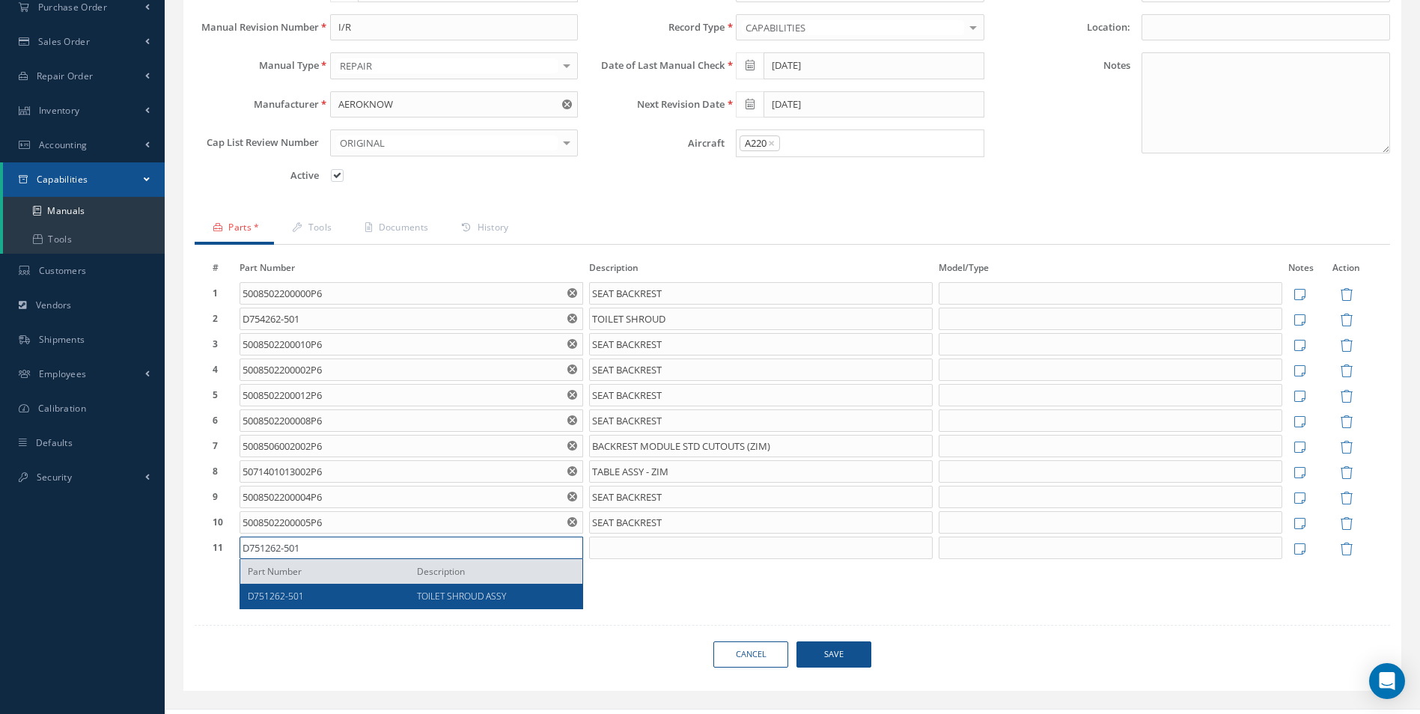
type input "D751262-501"
click at [398, 599] on div "D751262-501" at bounding box center [327, 596] width 158 height 13
type input "TOILET SHROUD ASSY"
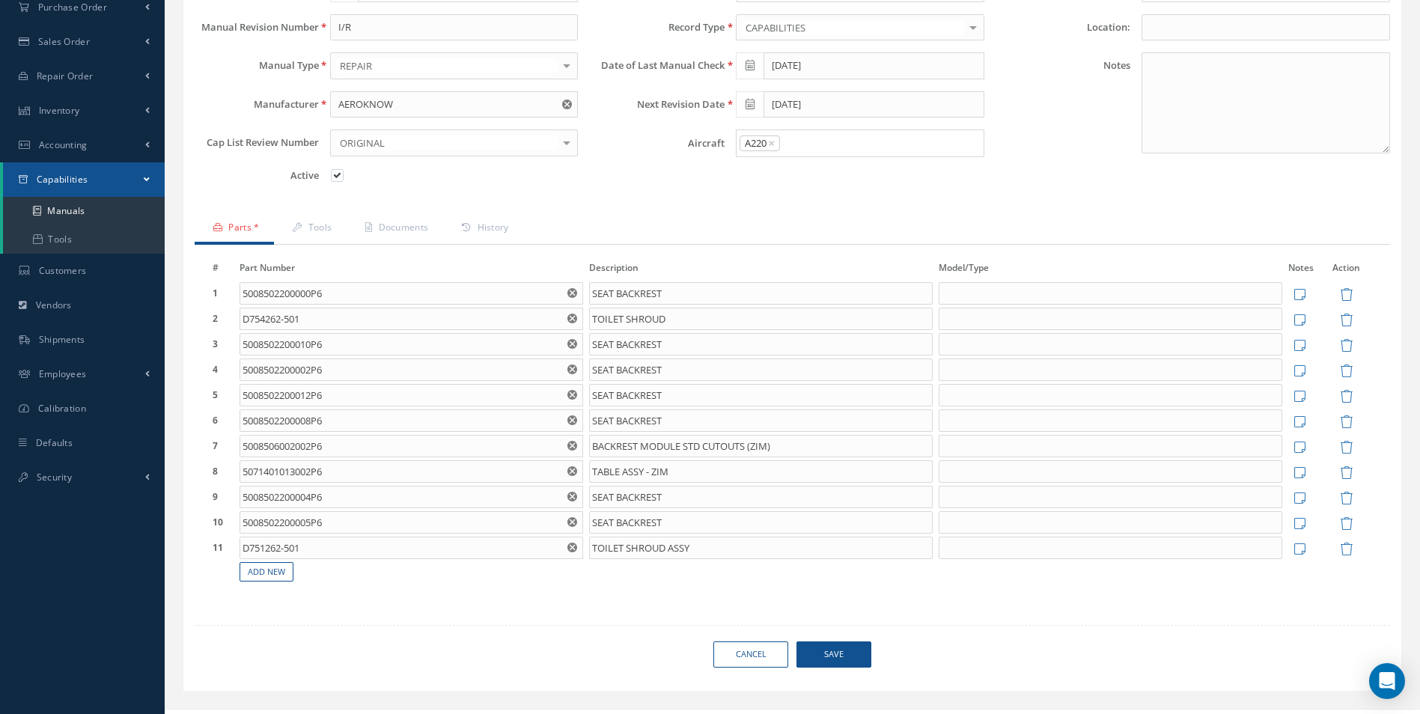
click at [838, 647] on span "Save" at bounding box center [833, 655] width 75 height 26
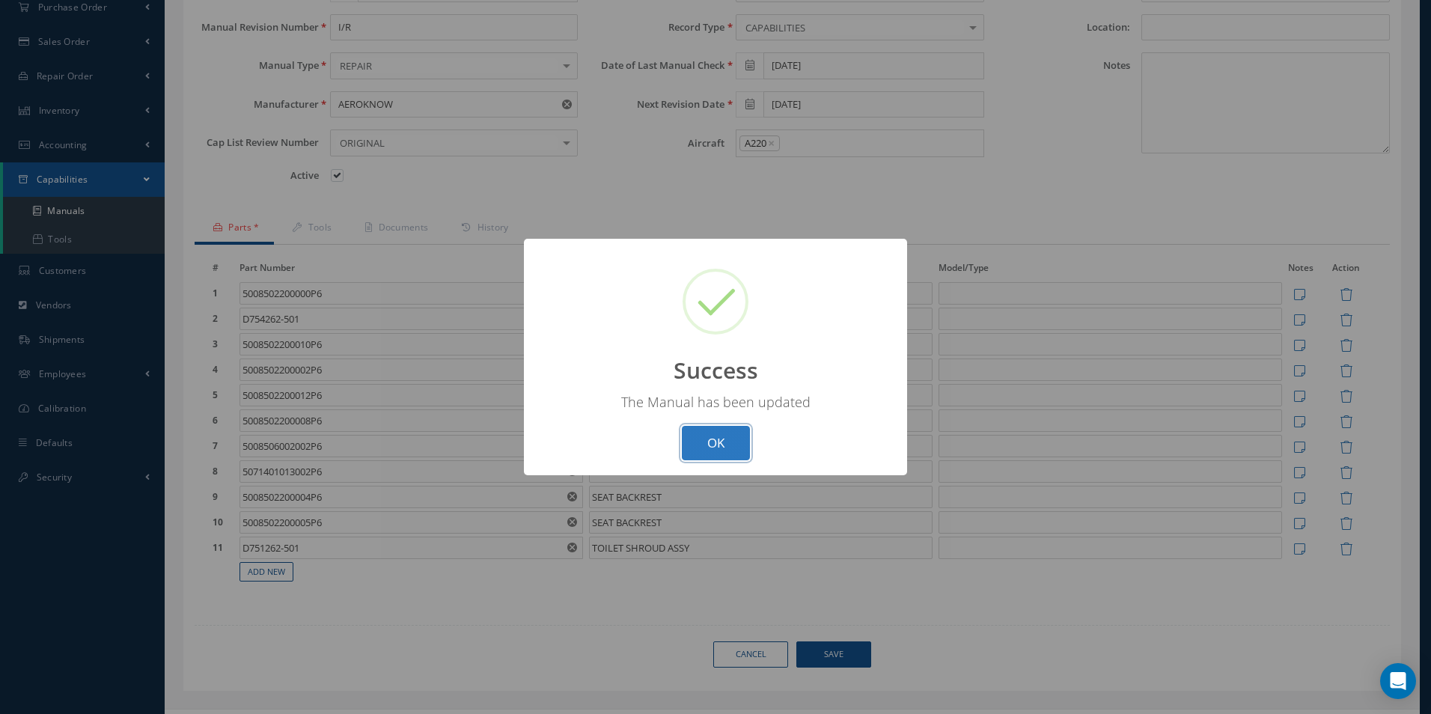
click at [708, 446] on button "OK" at bounding box center [716, 443] width 68 height 35
select select "25"
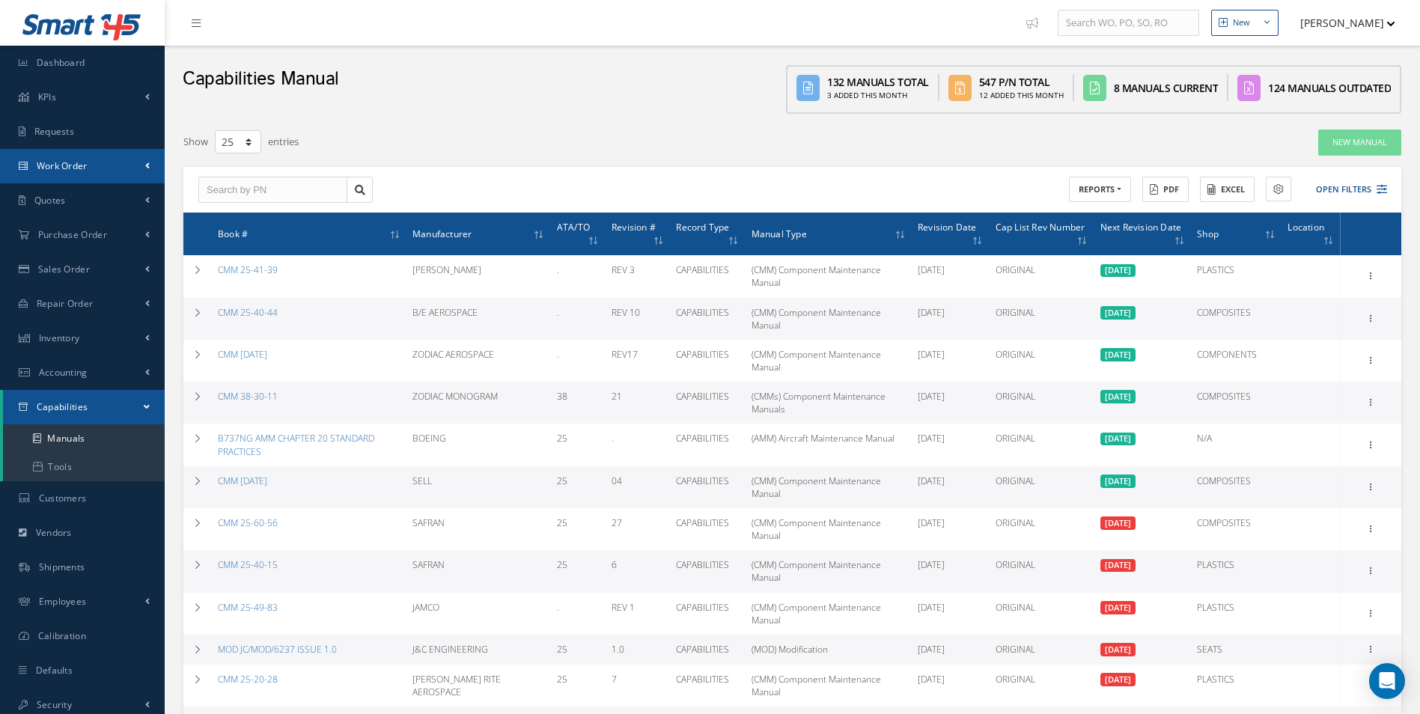
click at [88, 160] on span "Work Order" at bounding box center [62, 165] width 51 height 13
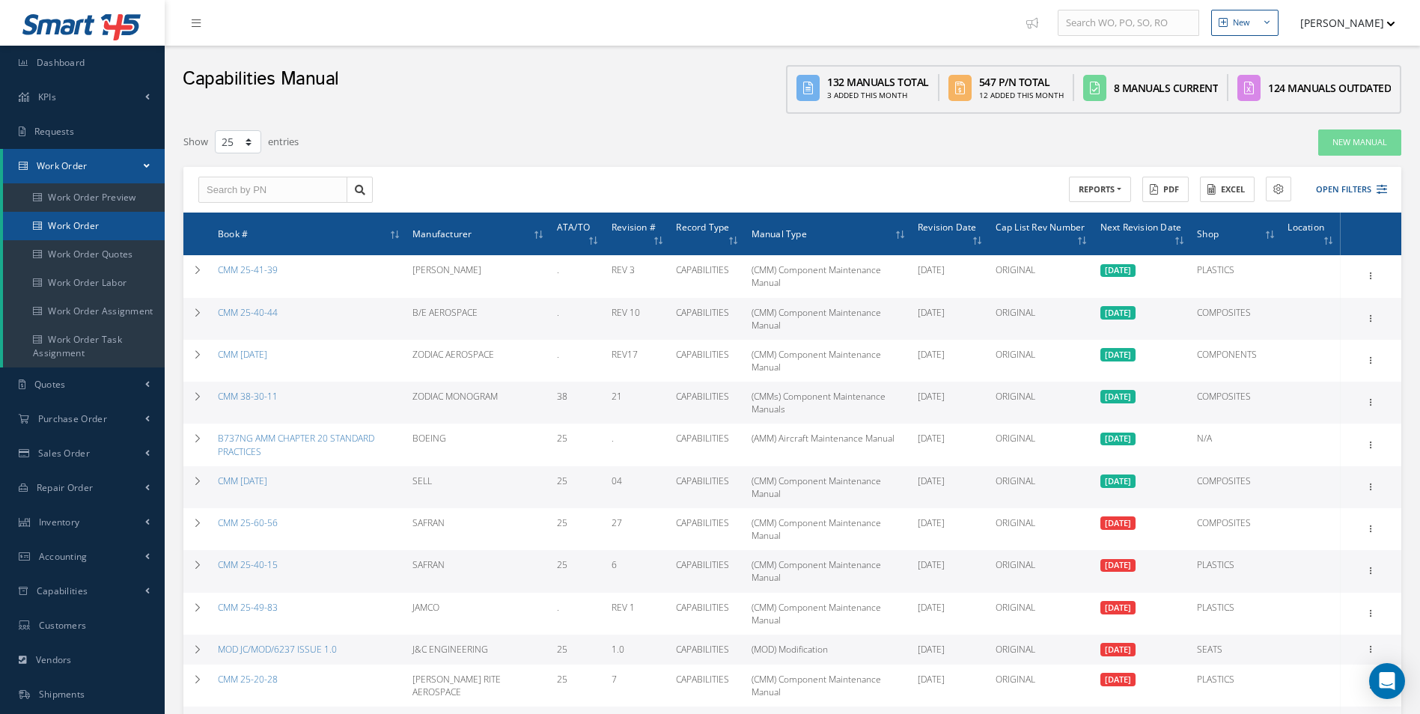
click at [107, 223] on link "Work Order" at bounding box center [84, 226] width 162 height 28
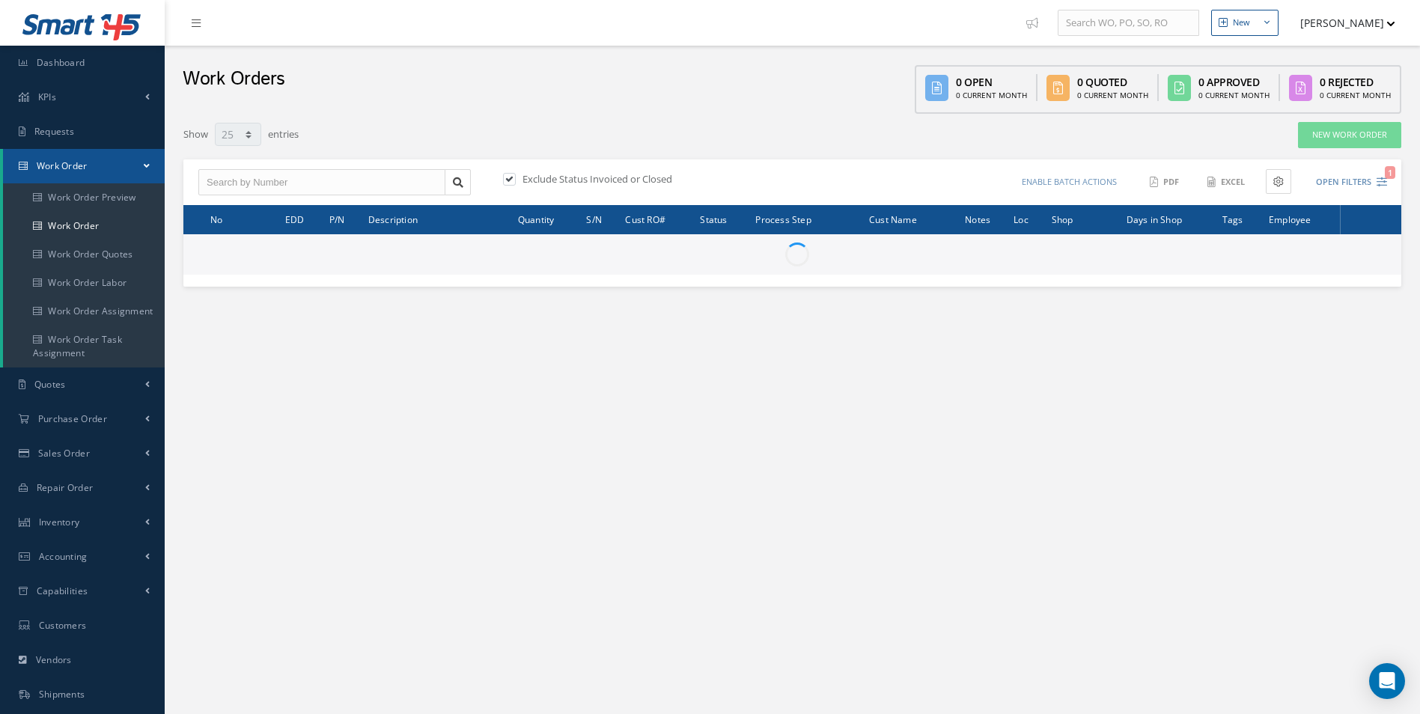
select select "25"
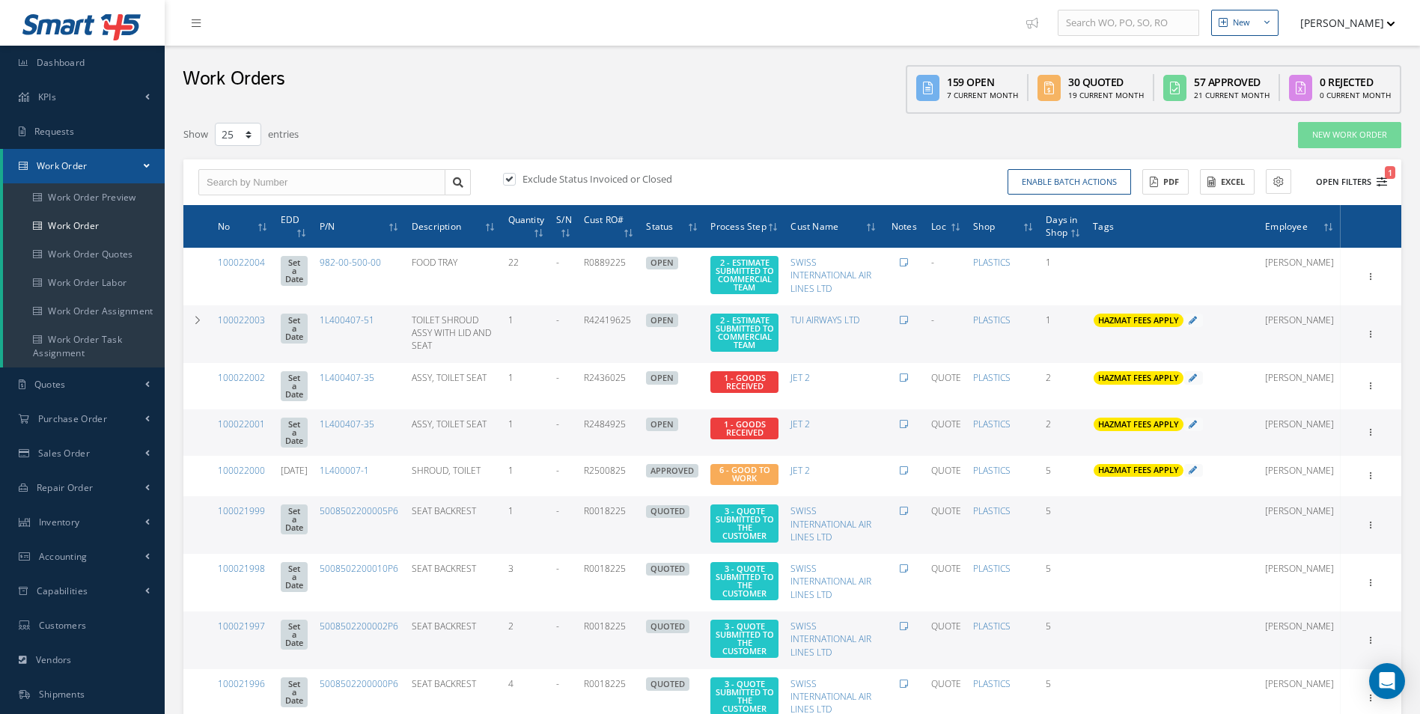
click at [1386, 187] on button "Open Filters 1" at bounding box center [1345, 182] width 85 height 25
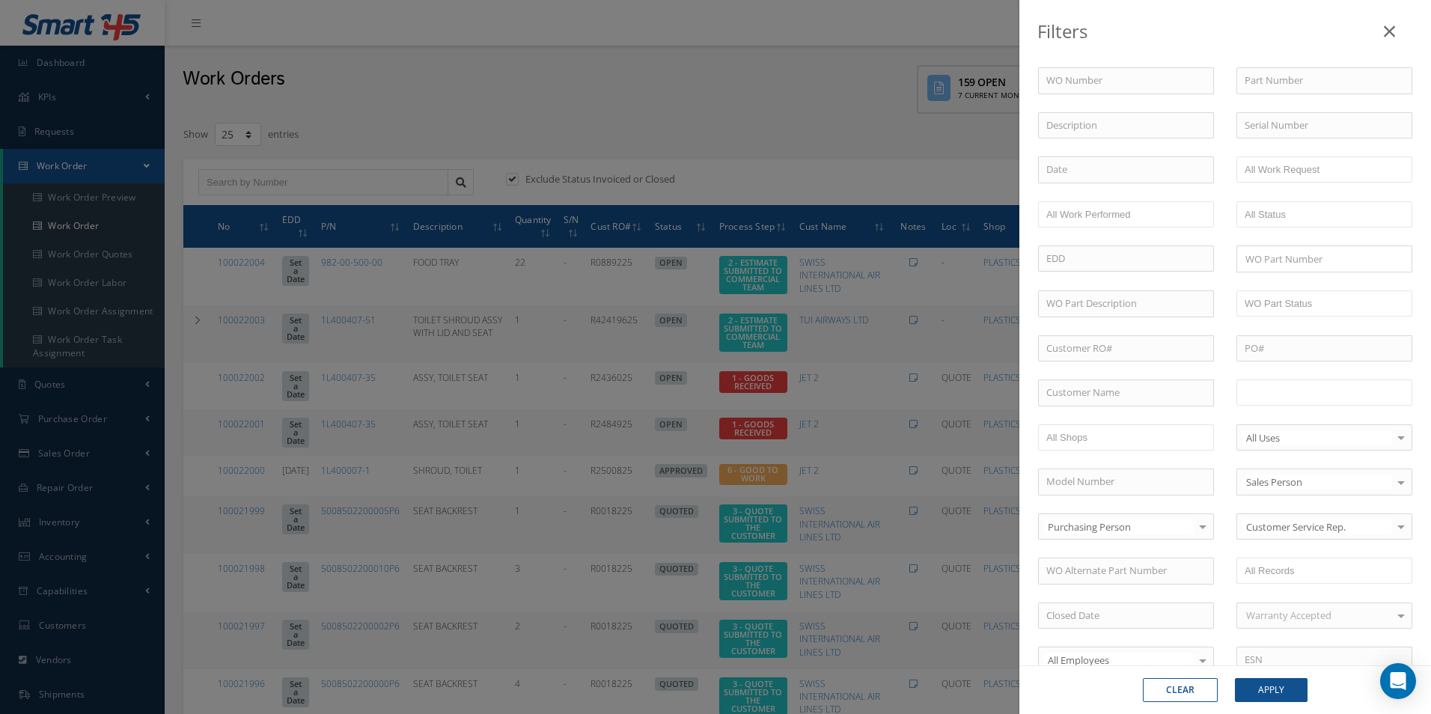
click at [1288, 381] on ul at bounding box center [1325, 393] width 176 height 26
click at [1288, 690] on button "Apply" at bounding box center [1271, 690] width 73 height 24
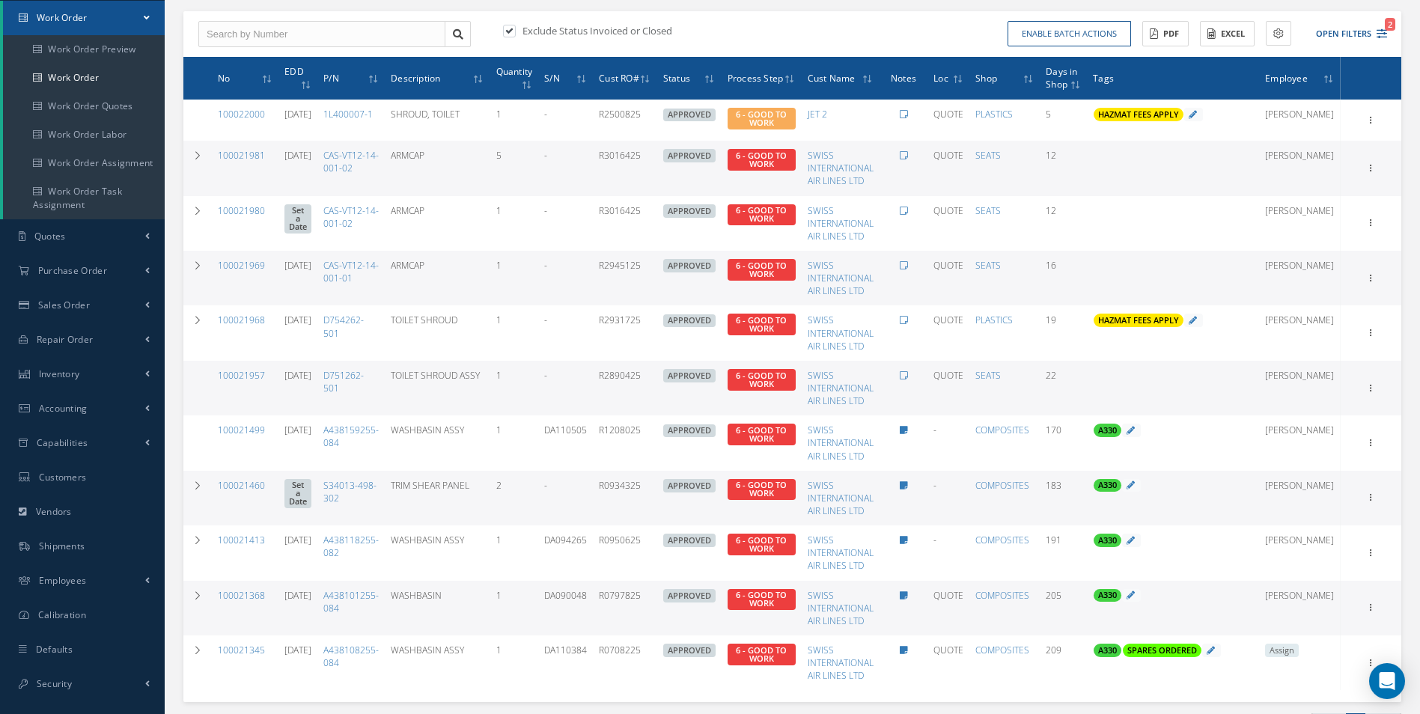
scroll to position [150, 0]
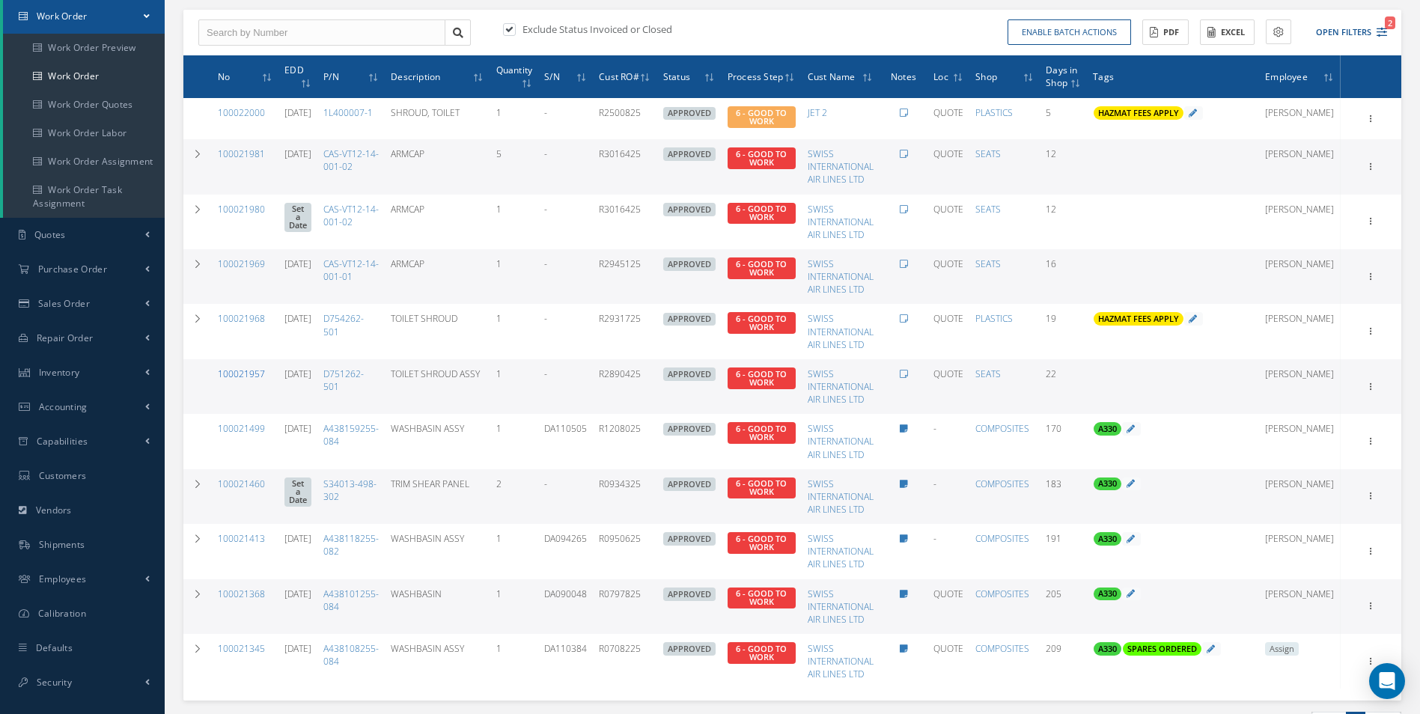
click at [252, 373] on link "100021957" at bounding box center [241, 374] width 47 height 13
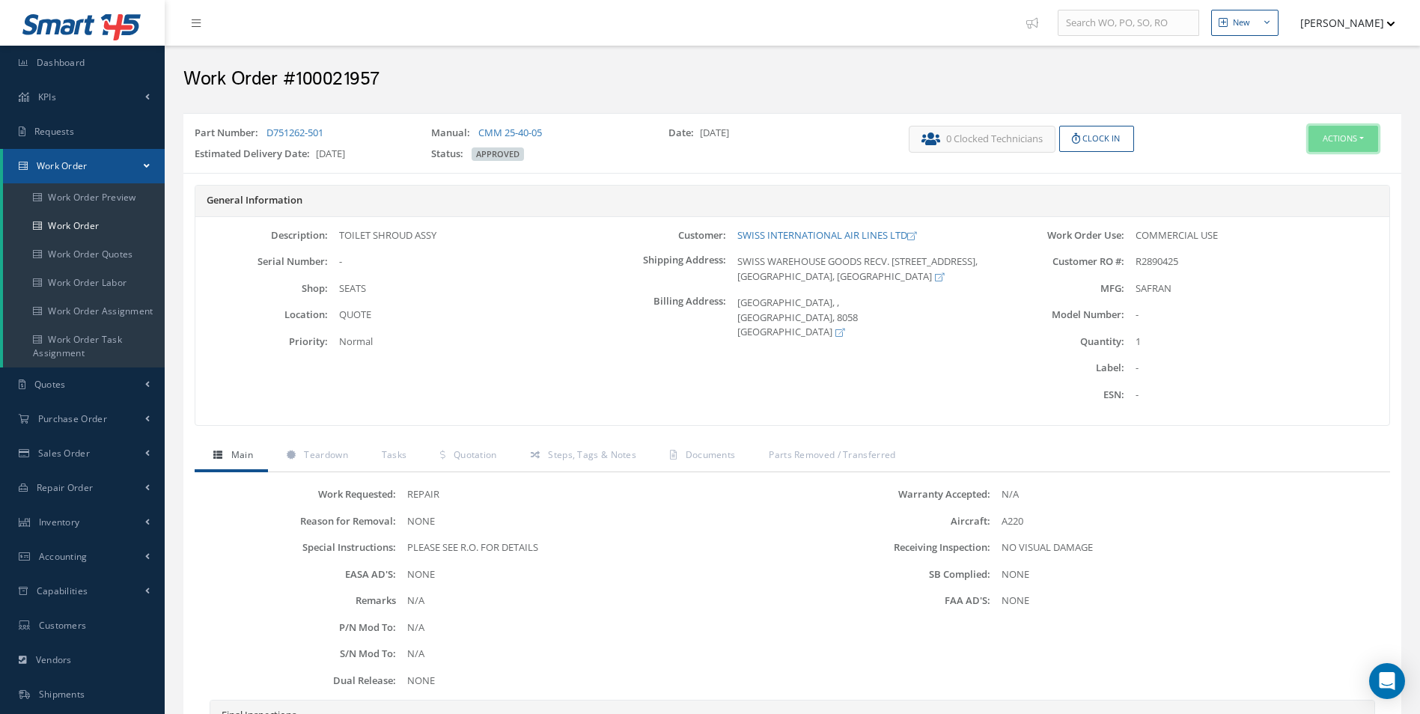
click at [1350, 130] on button "Actions" at bounding box center [1343, 139] width 70 height 26
click at [1291, 176] on link "Edit" at bounding box center [1321, 167] width 120 height 20
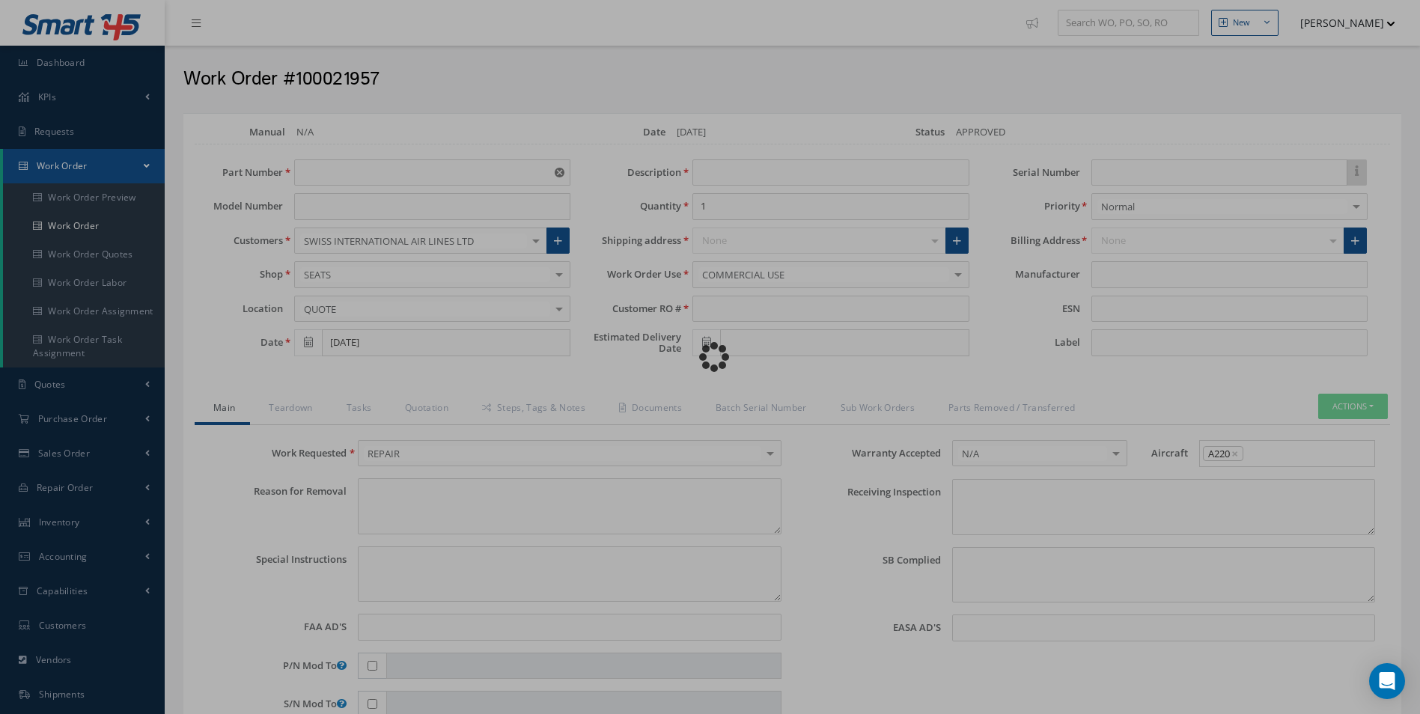
type input "D751262-501"
type input "09/23/2025"
type input "TOILET SHROUD ASSY"
type input "R2890425"
type input "11/18/2025"
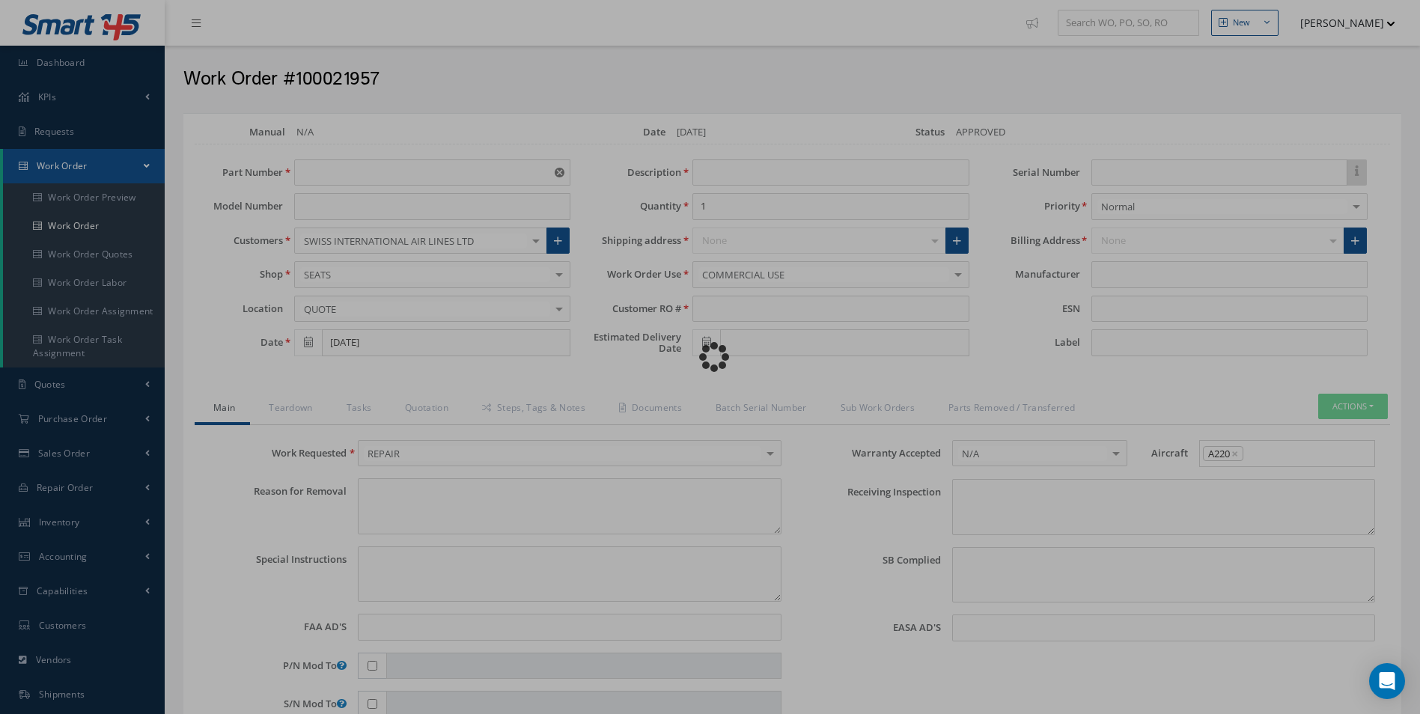
type textarea "NONE"
type textarea "PLEASE SEE R.O. FOR DETAILS"
type input "NONE"
type textarea "NO VISUAL DAMAGE"
type textarea "NONE"
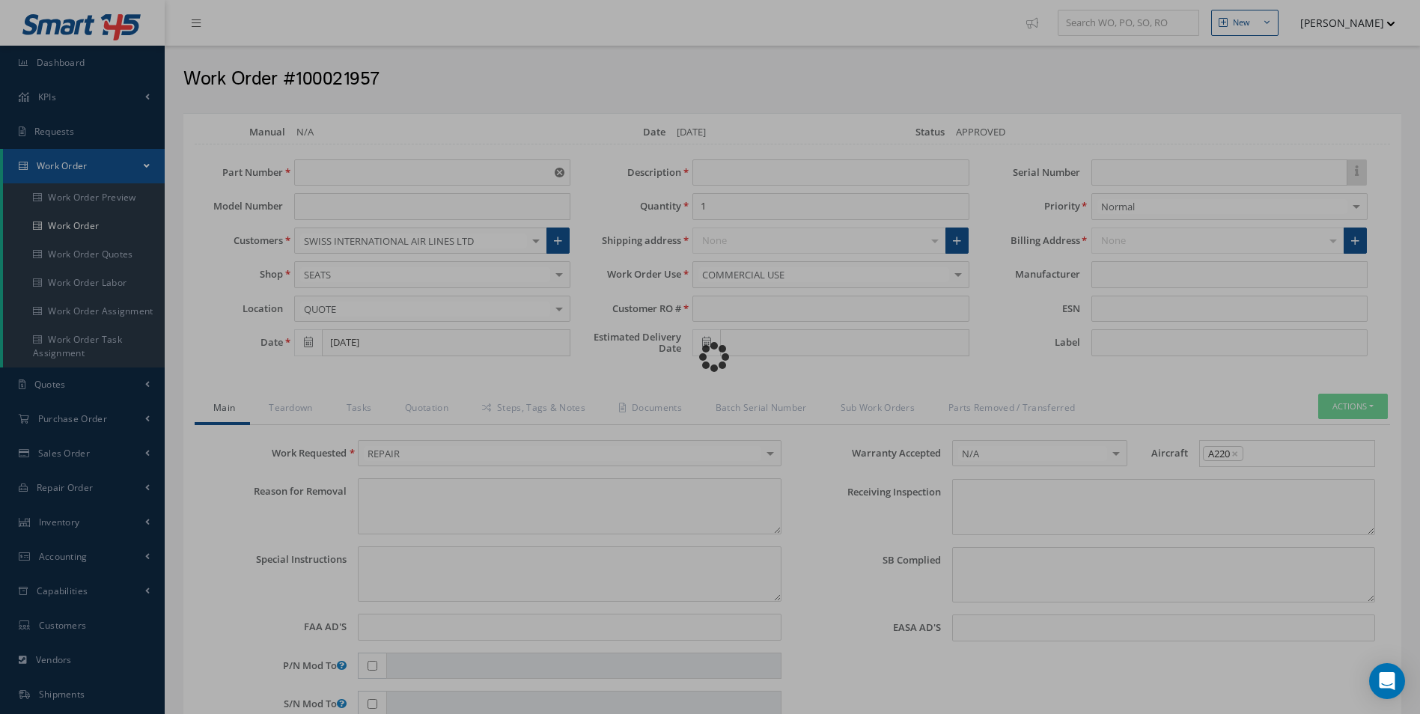
type input "NONE"
type input "SAFRAN"
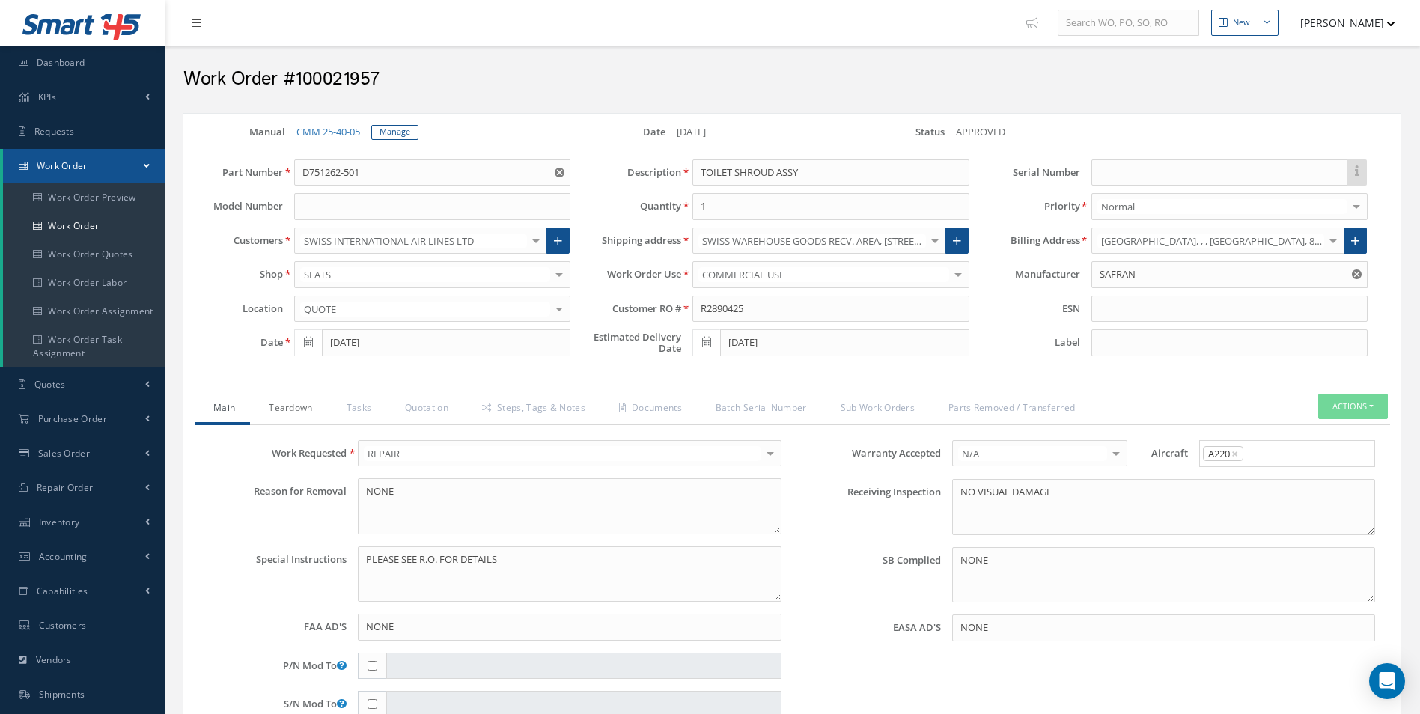
click at [287, 412] on link "Teardown" at bounding box center [288, 409] width 77 height 31
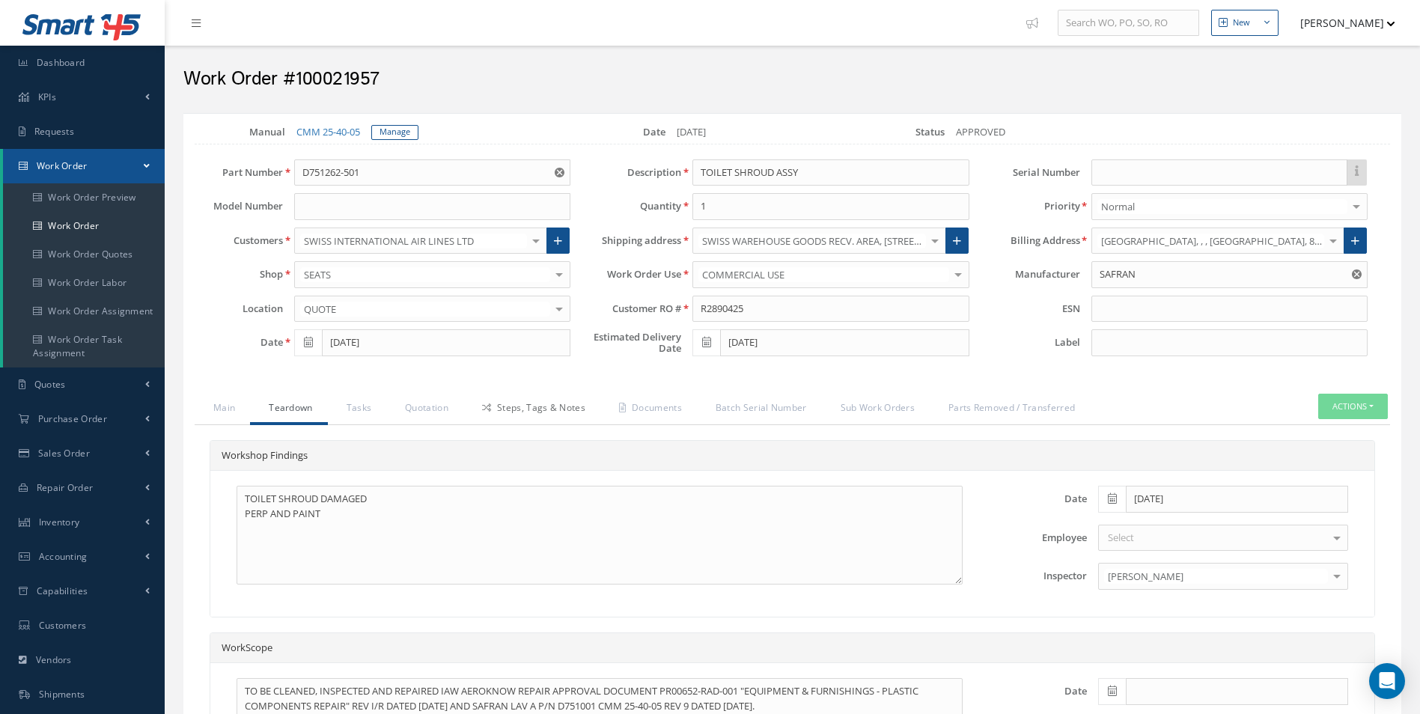
click at [531, 406] on link "Steps, Tags & Notes" at bounding box center [531, 409] width 137 height 31
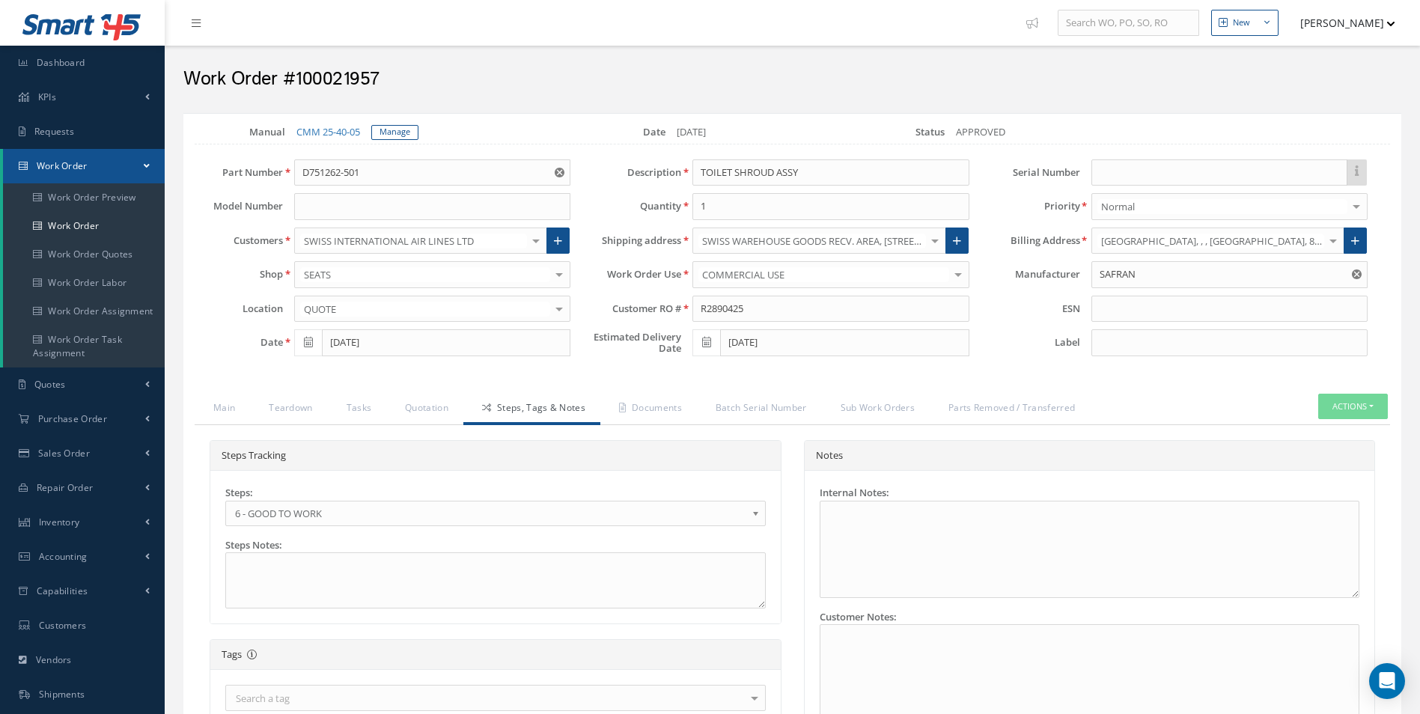
click at [300, 508] on span "6 - GOOD TO WORK" at bounding box center [490, 514] width 511 height 18
click at [299, 415] on link "Teardown" at bounding box center [288, 409] width 77 height 31
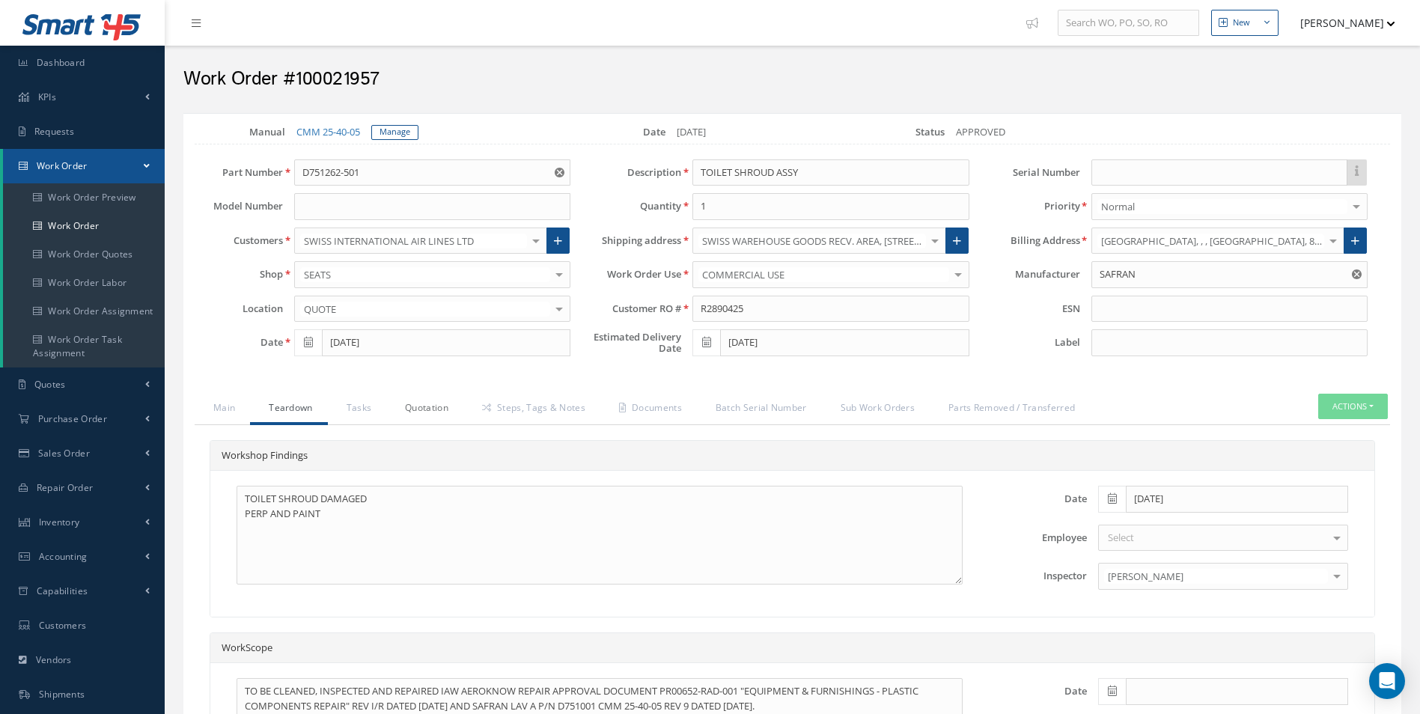
click at [419, 415] on link "Quotation" at bounding box center [424, 409] width 77 height 31
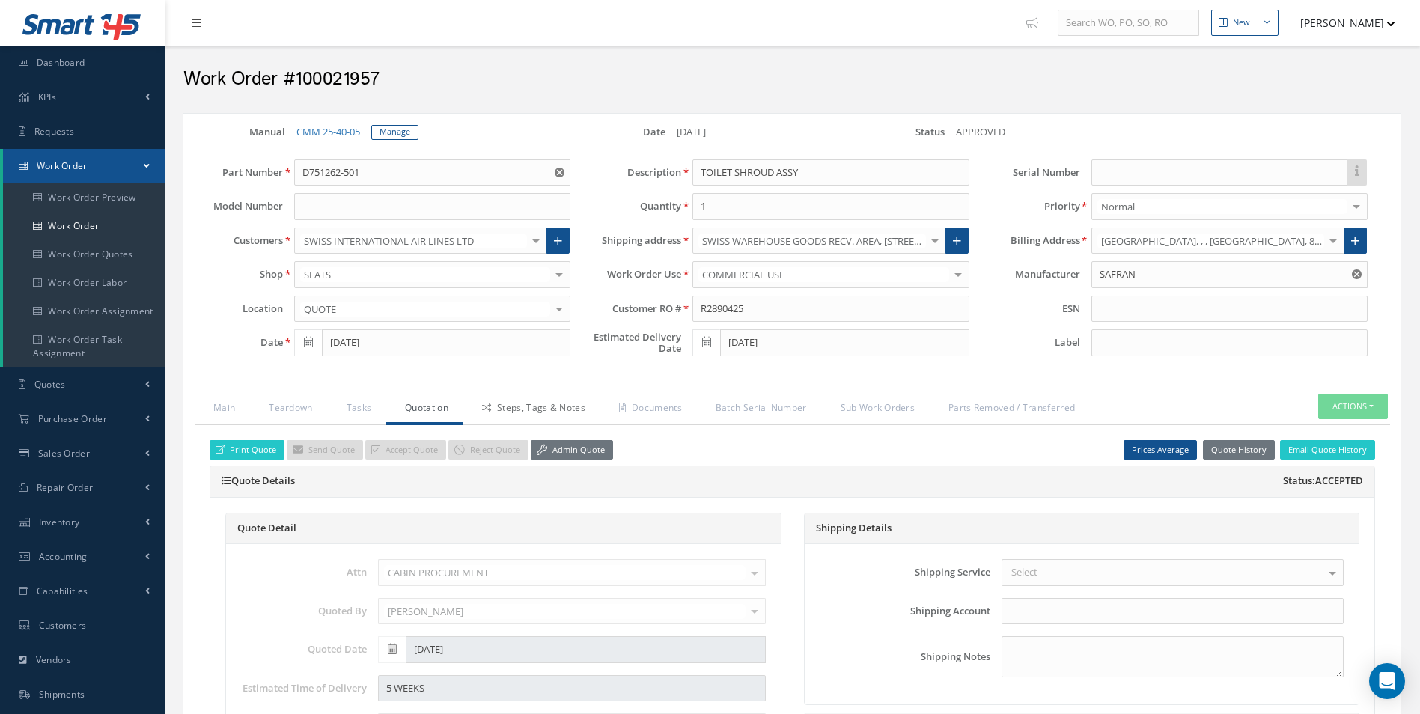
click at [527, 407] on link "Steps, Tags & Notes" at bounding box center [531, 409] width 137 height 31
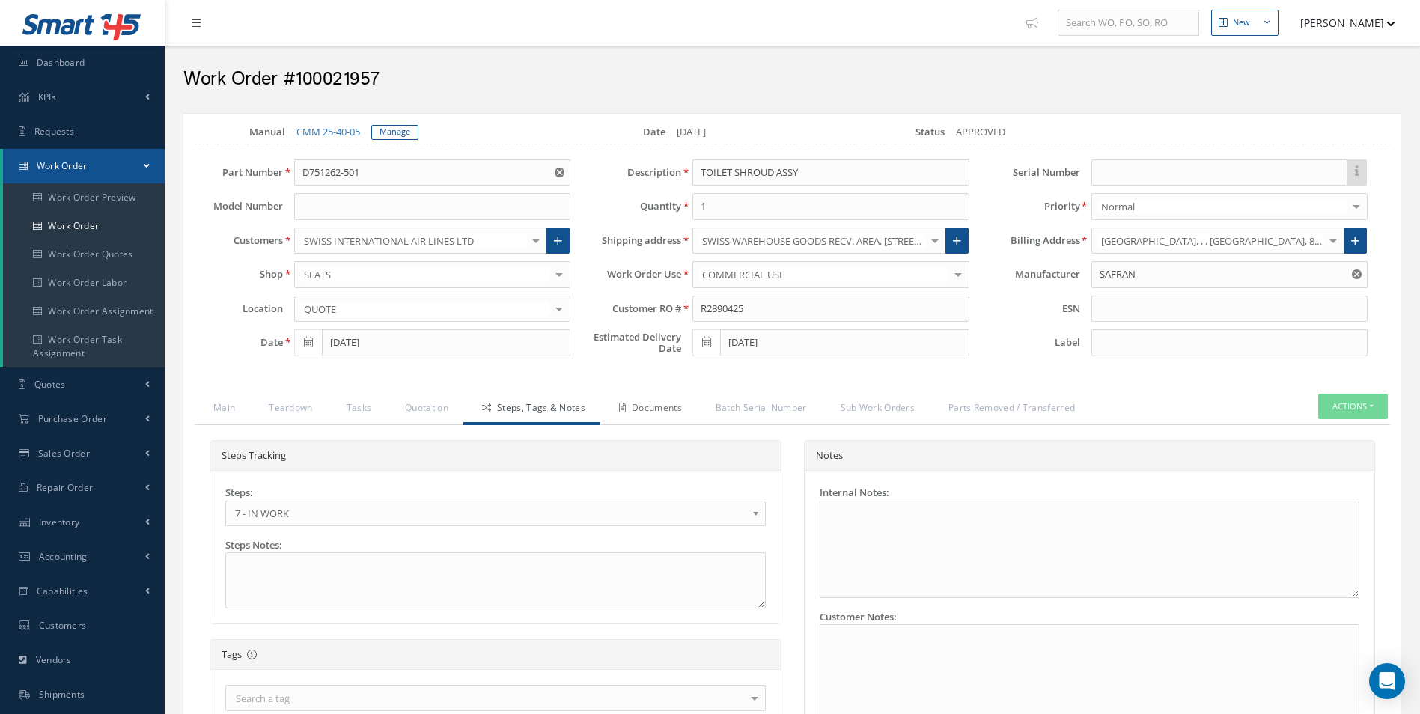
click at [652, 402] on link "Documents" at bounding box center [648, 409] width 97 height 31
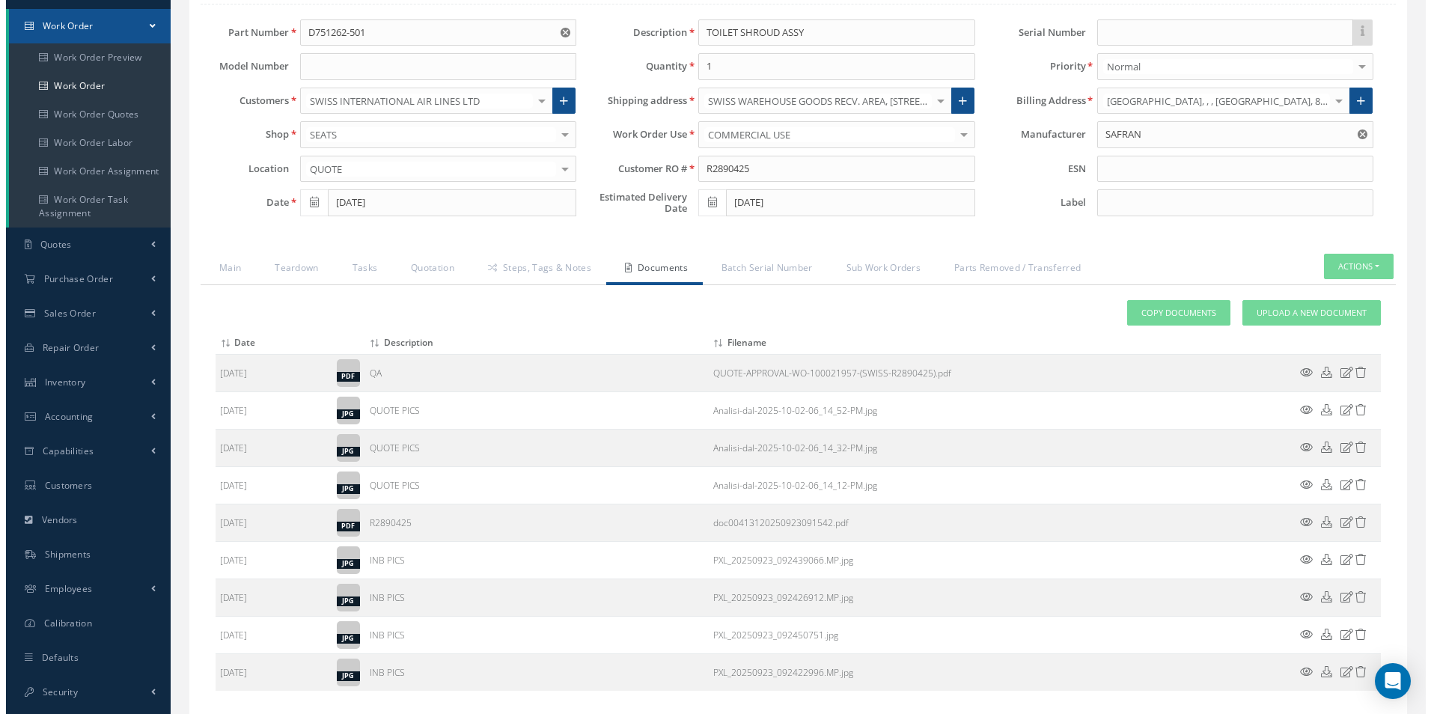
scroll to position [249, 0]
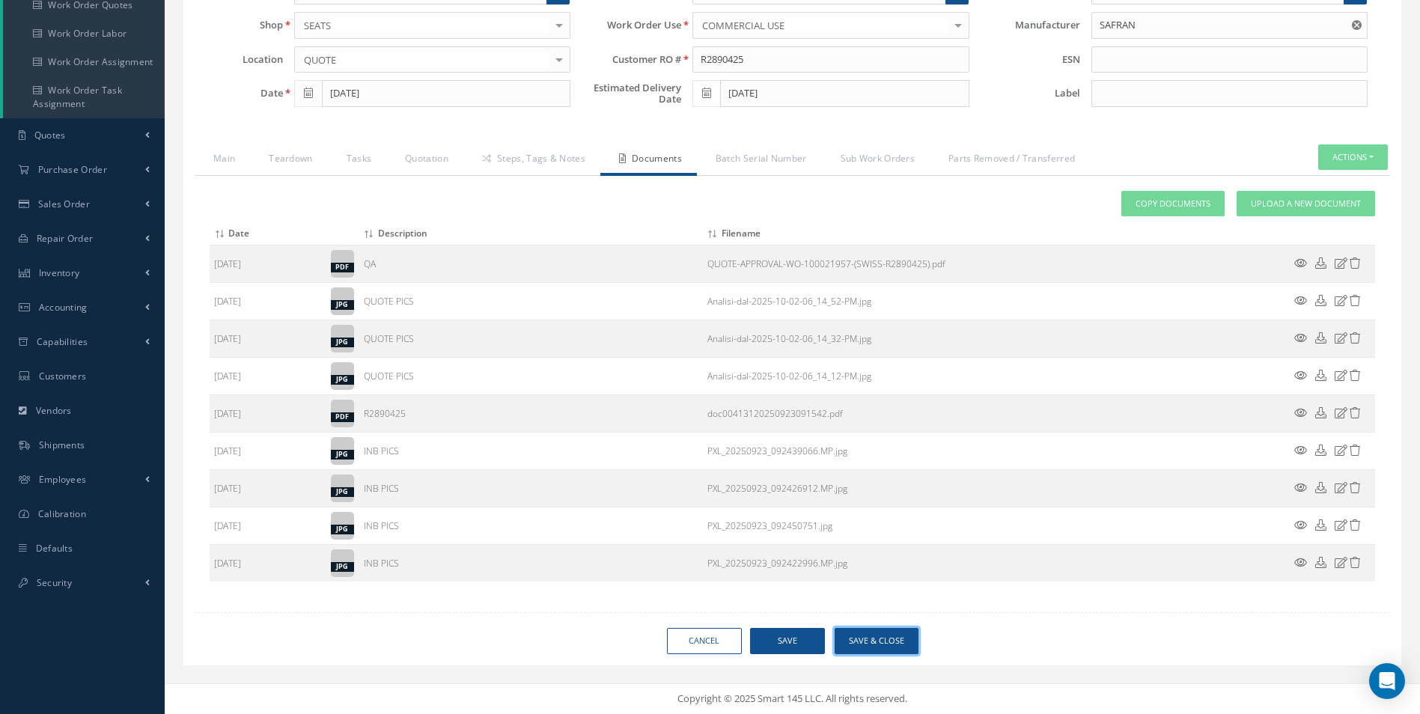
click at [885, 642] on button "Save & Close" at bounding box center [877, 641] width 84 height 26
type input "SAFRAN"
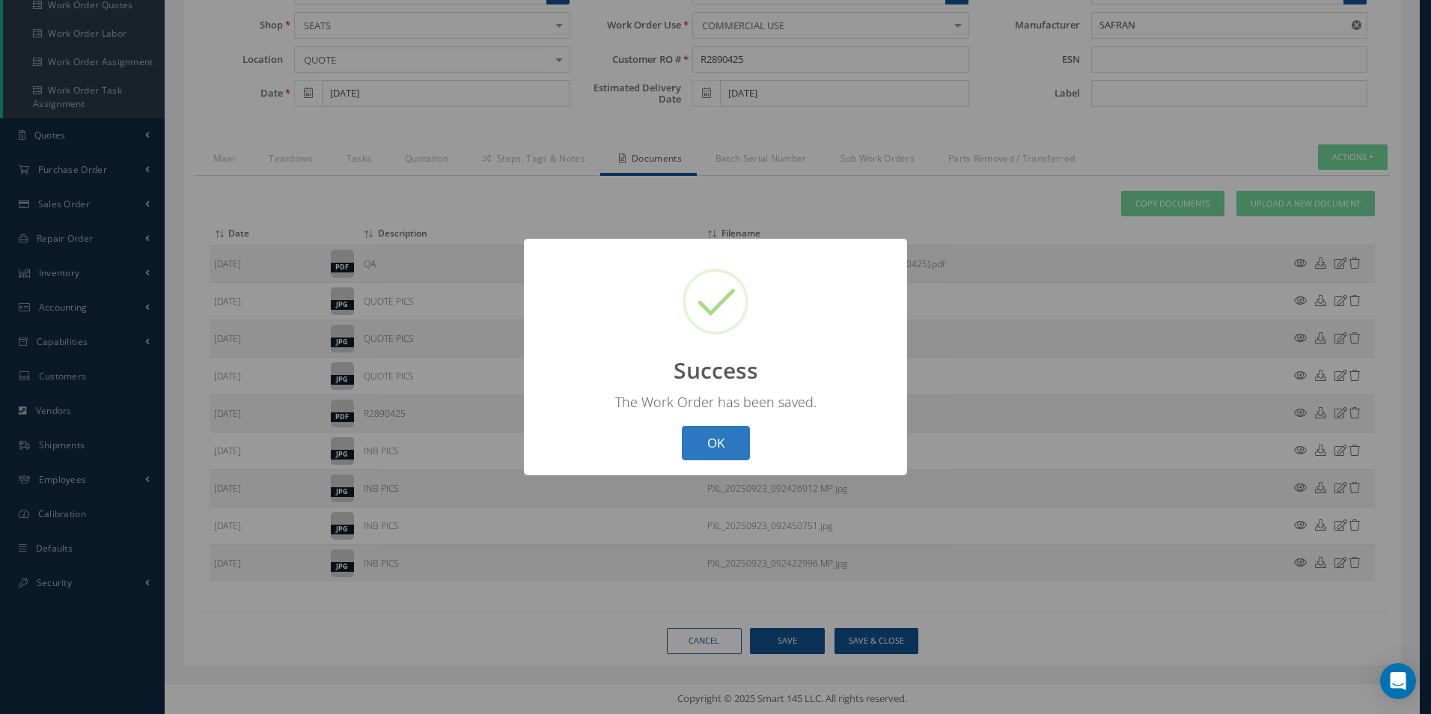
click at [683, 436] on button "OK" at bounding box center [716, 443] width 68 height 35
select select "25"
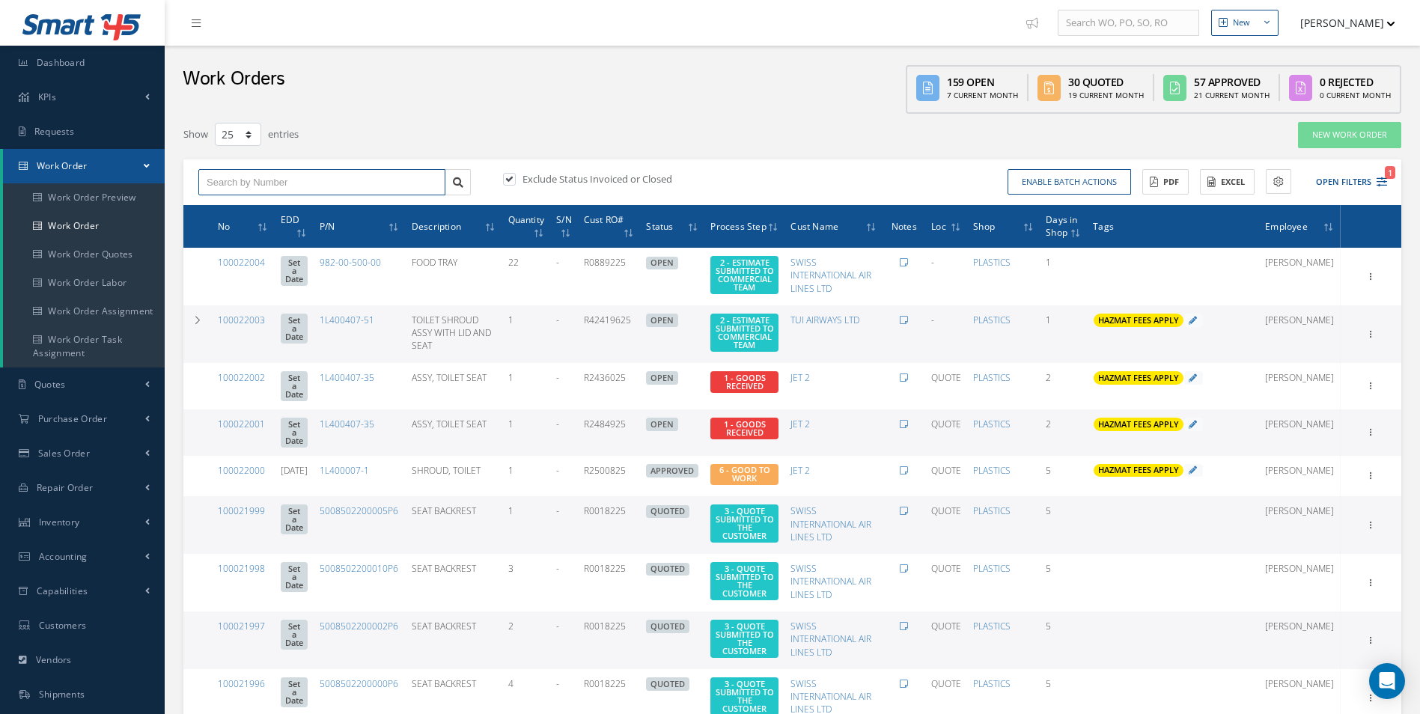
click at [335, 184] on input "text" at bounding box center [321, 182] width 247 height 27
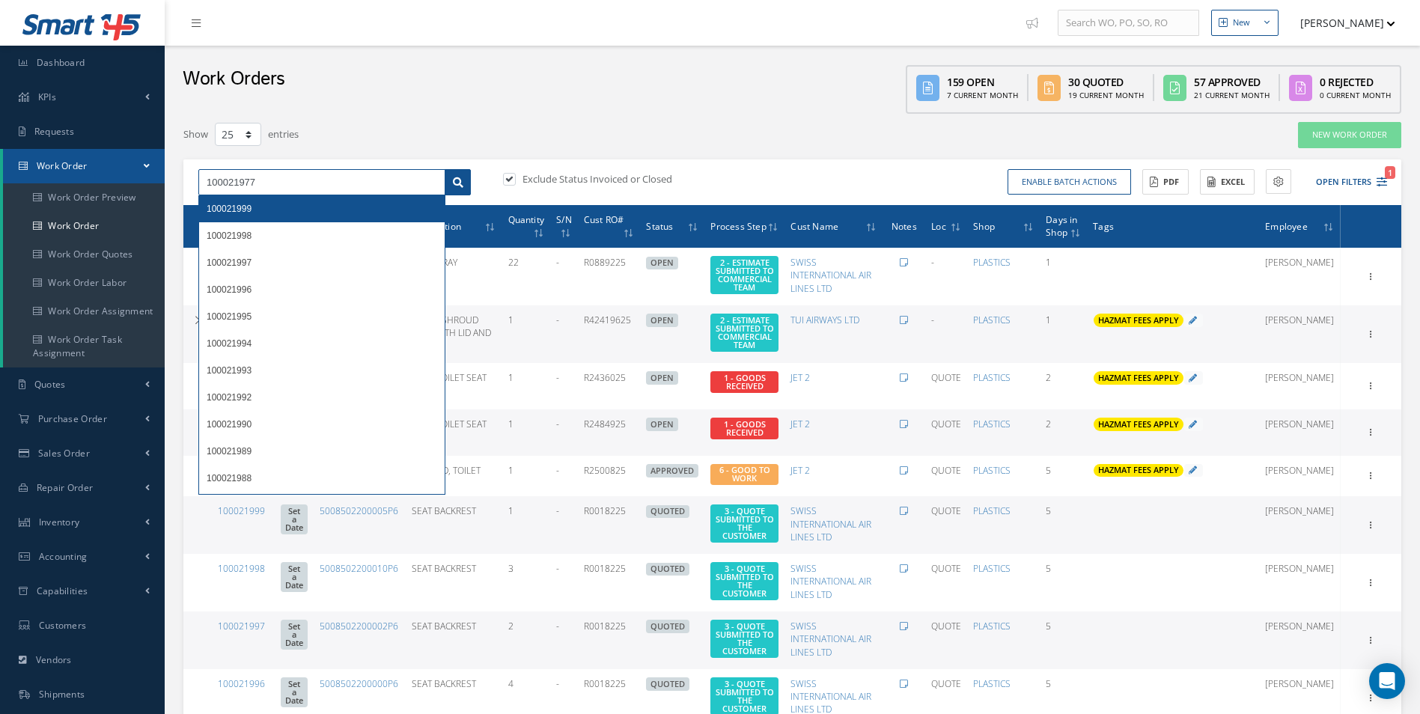
type input "100021977"
click at [469, 184] on link at bounding box center [458, 182] width 26 height 27
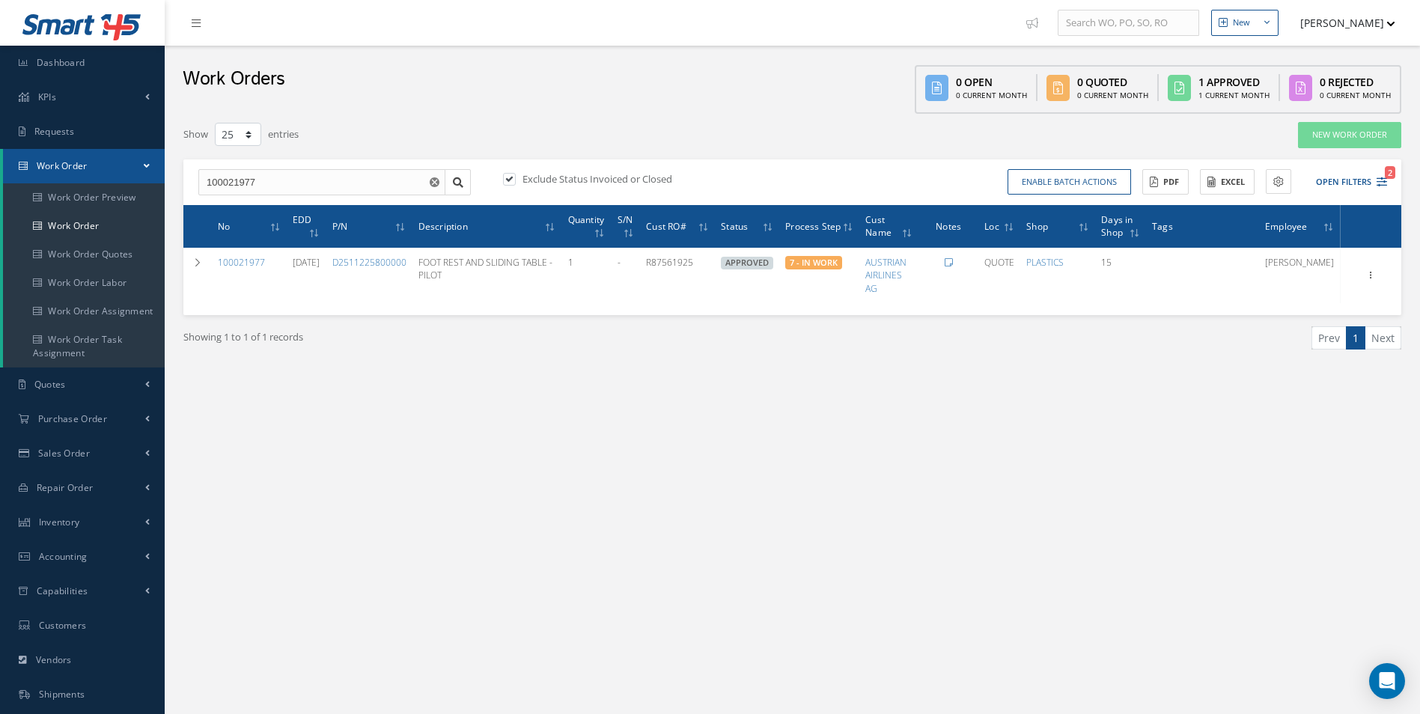
click at [493, 445] on div "New New Work Order New Purchase Order New Customer Quote New Sales Order New Re…" at bounding box center [792, 425] width 1255 height 850
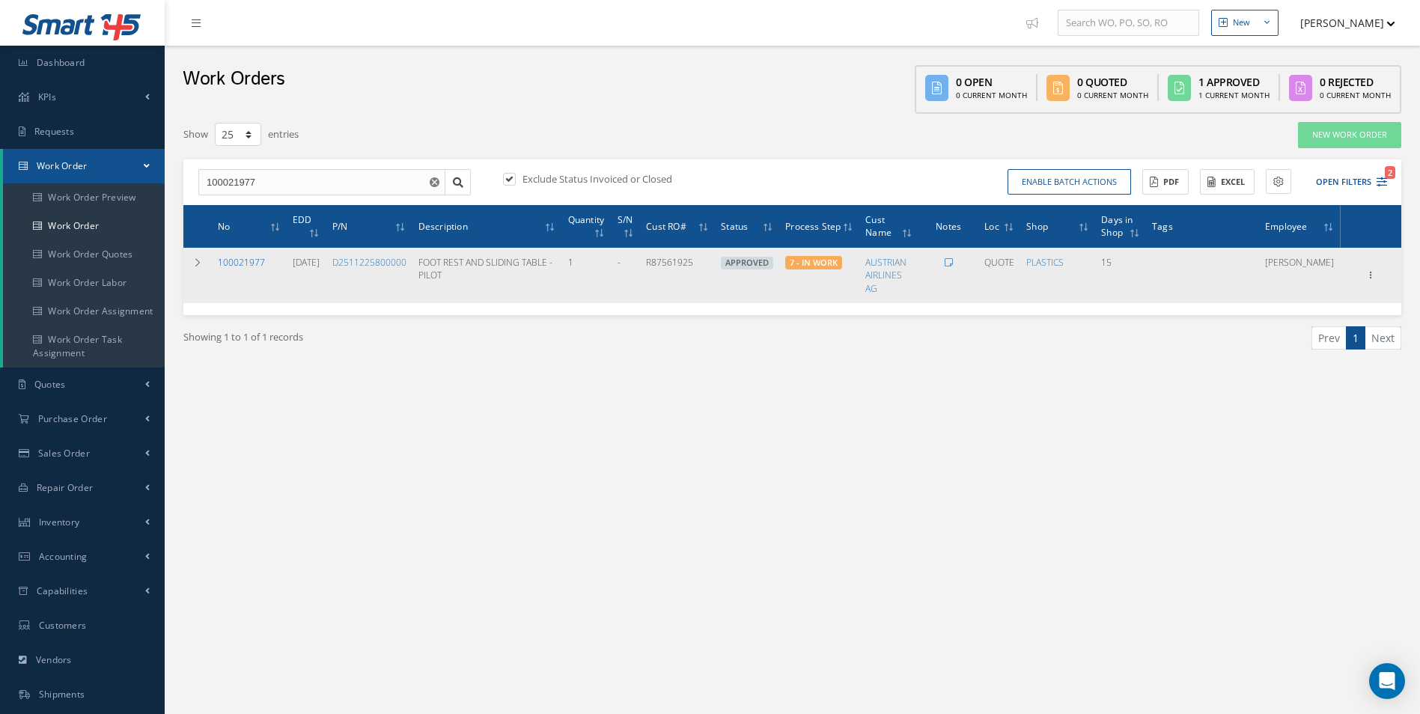
click at [249, 260] on link "100021977" at bounding box center [241, 262] width 47 height 13
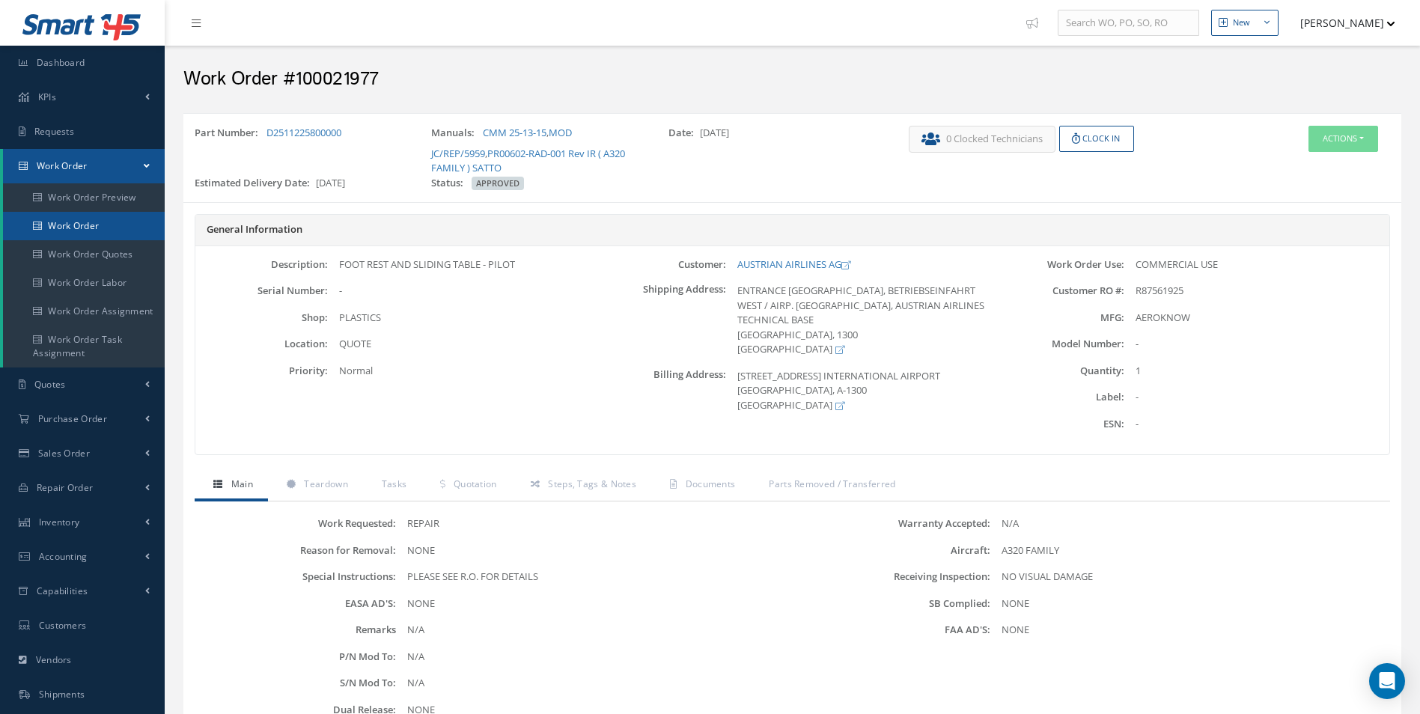
click at [103, 224] on link "Work Order" at bounding box center [84, 226] width 162 height 28
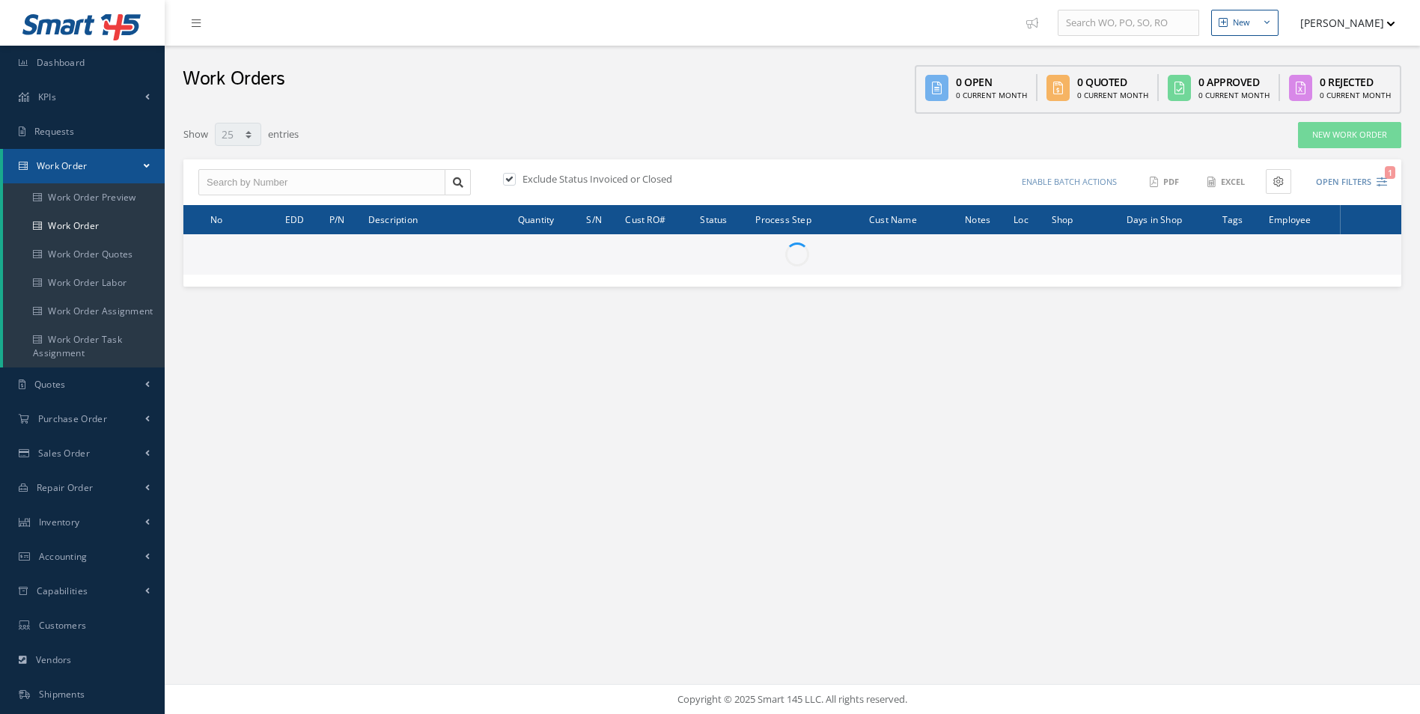
select select "25"
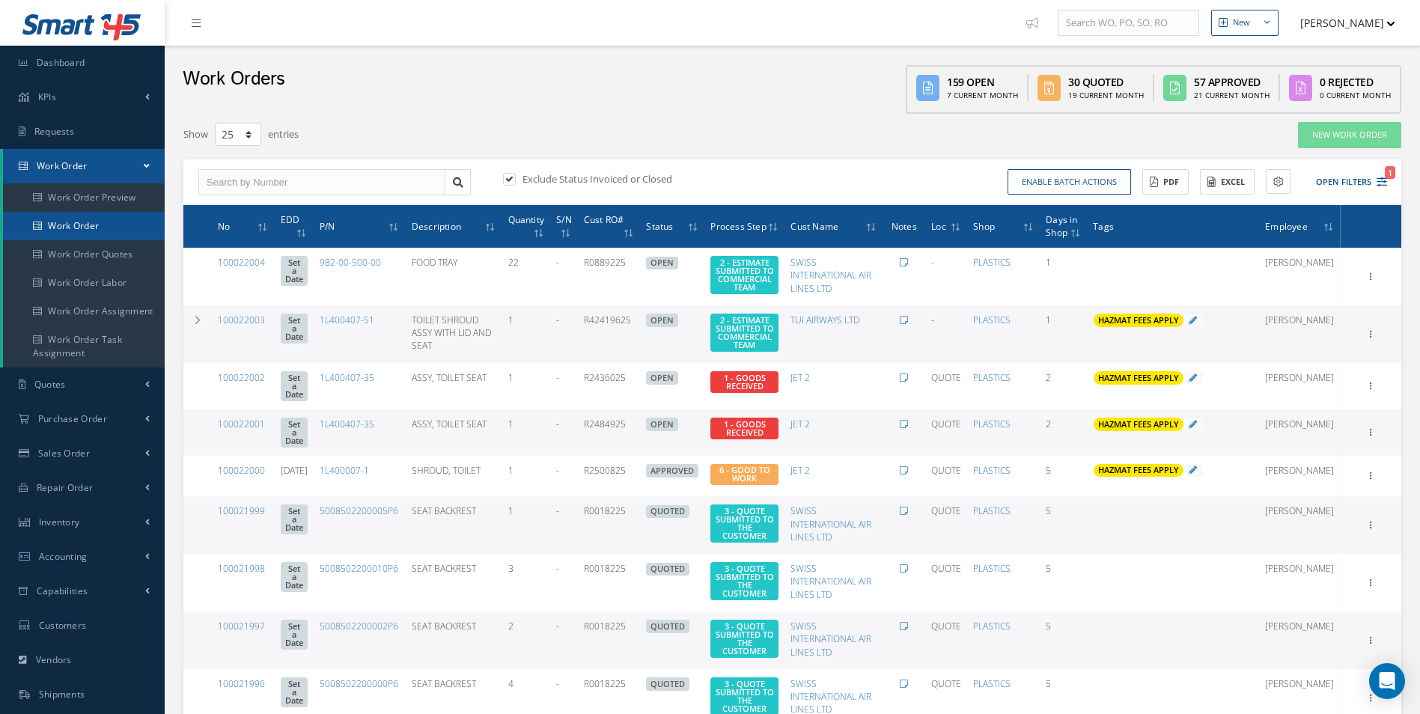
click at [122, 219] on link "Work Order" at bounding box center [84, 226] width 162 height 28
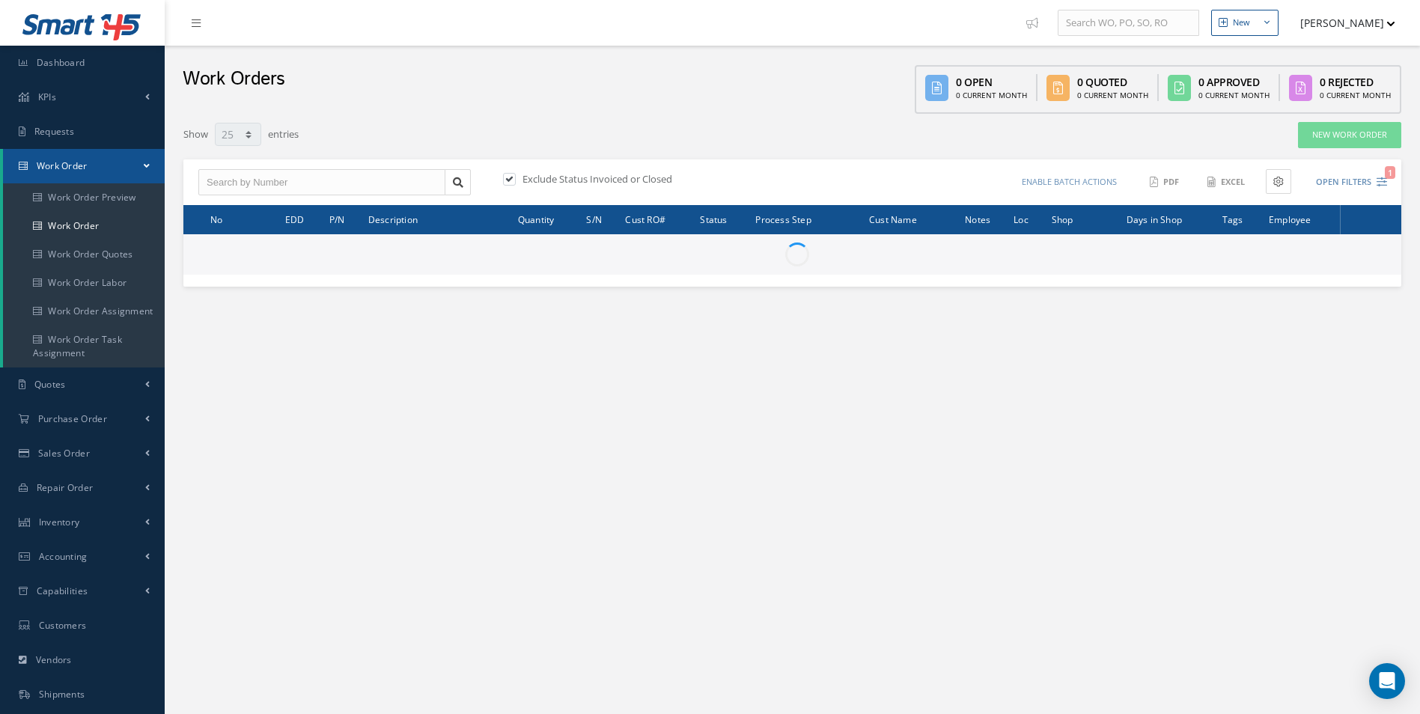
select select "25"
type input "All Work Request"
type input "All Work Performed"
type input "All Status"
type input "WO Part Status"
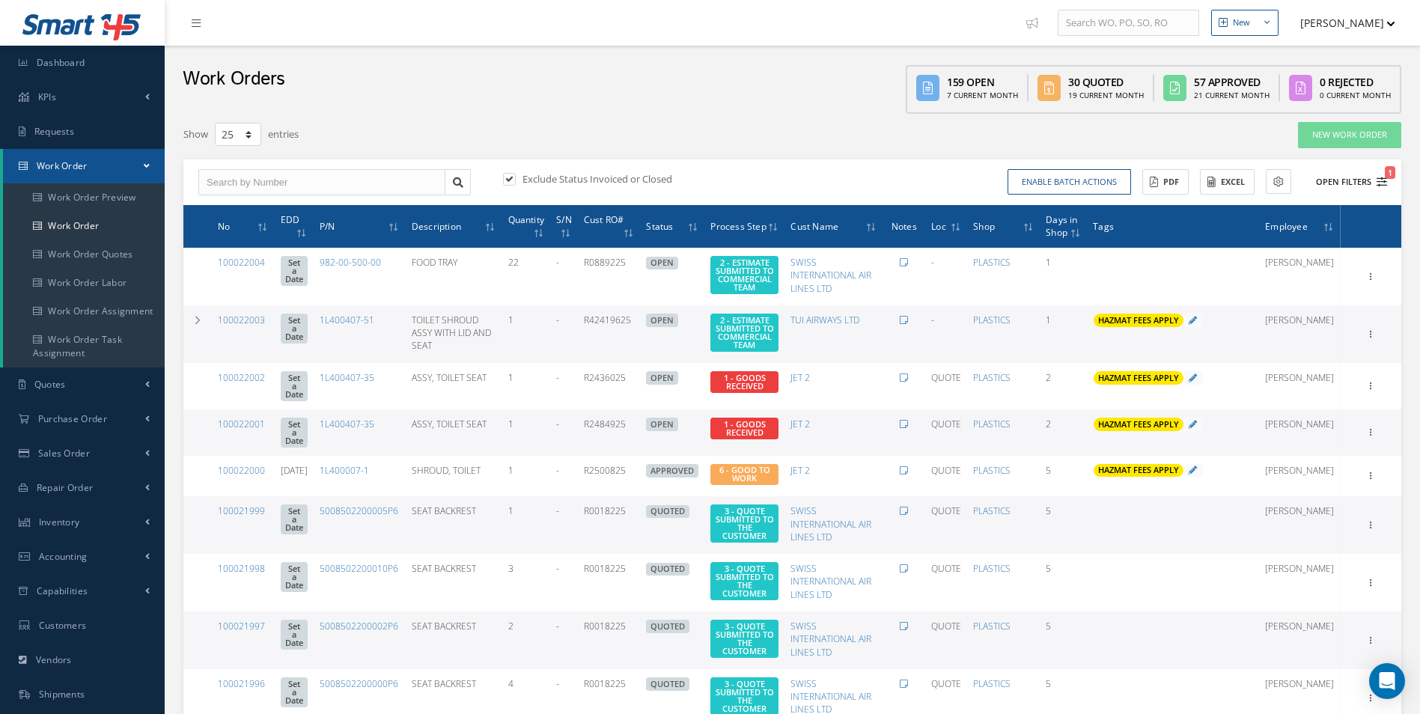
click at [1377, 180] on icon "1" at bounding box center [1382, 182] width 10 height 10
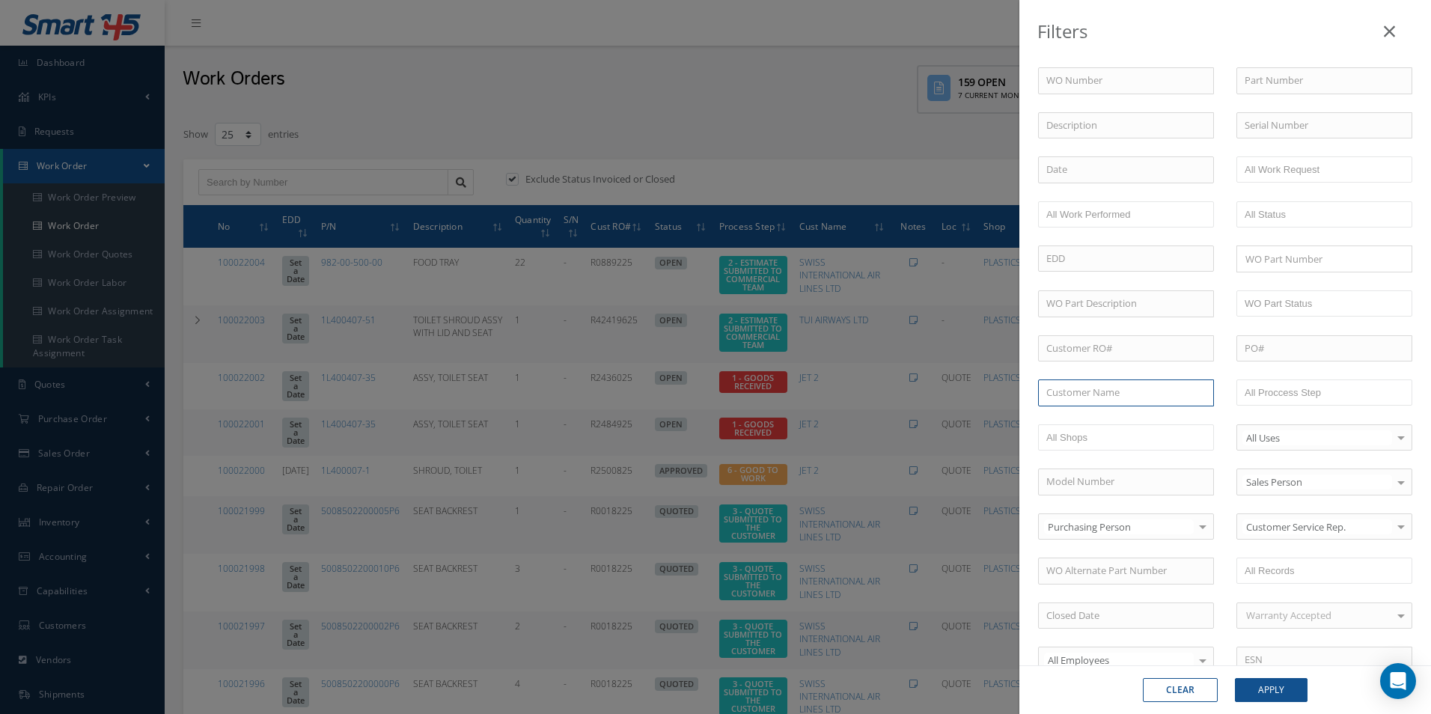
click at [1139, 400] on input "text" at bounding box center [1126, 393] width 176 height 27
click at [1133, 401] on input "text" at bounding box center [1126, 393] width 176 height 27
click at [1270, 679] on button "Apply" at bounding box center [1271, 690] width 73 height 24
